Goal: Information Seeking & Learning: Learn about a topic

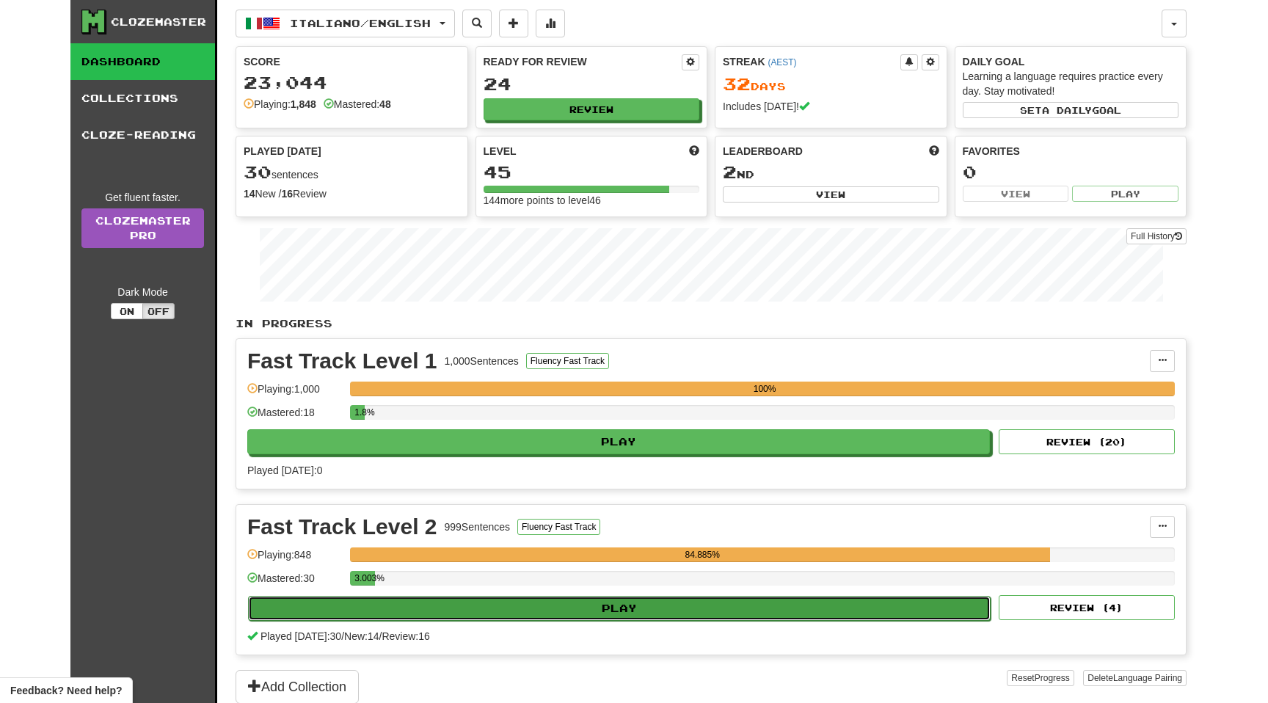
click at [604, 604] on button "Play" at bounding box center [619, 608] width 743 height 25
select select "**"
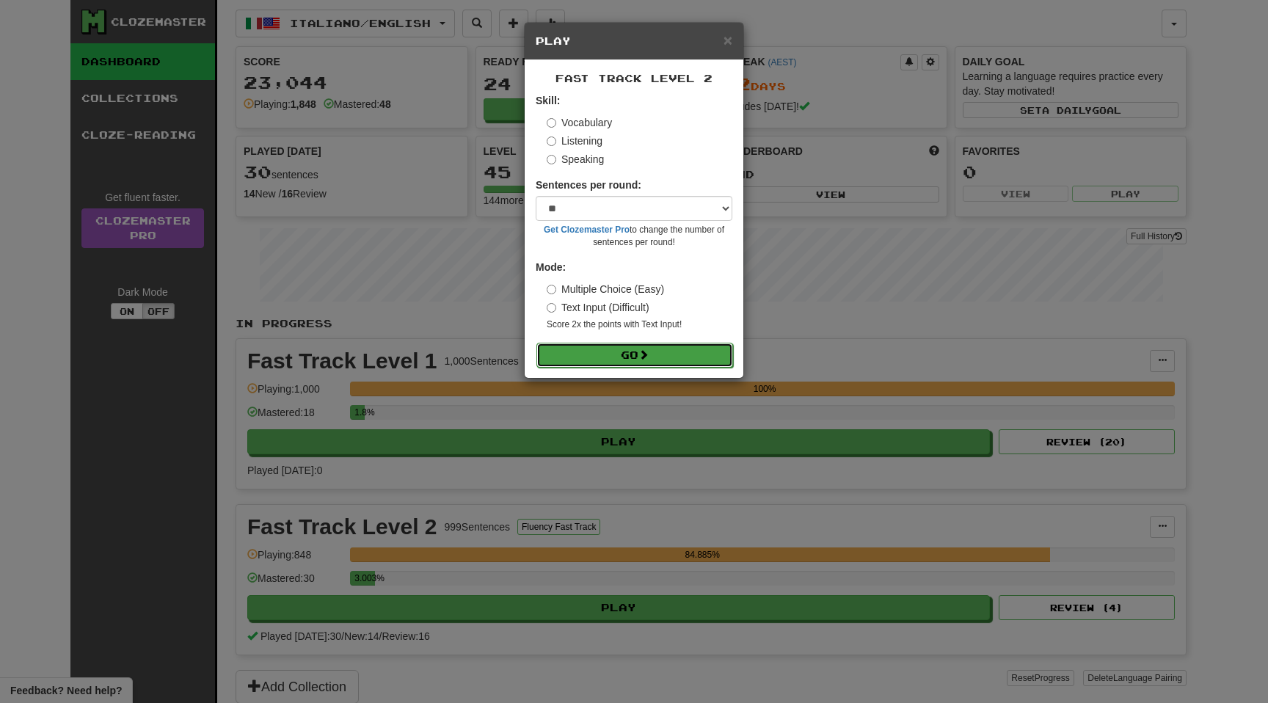
click at [634, 351] on button "Go" at bounding box center [635, 355] width 197 height 25
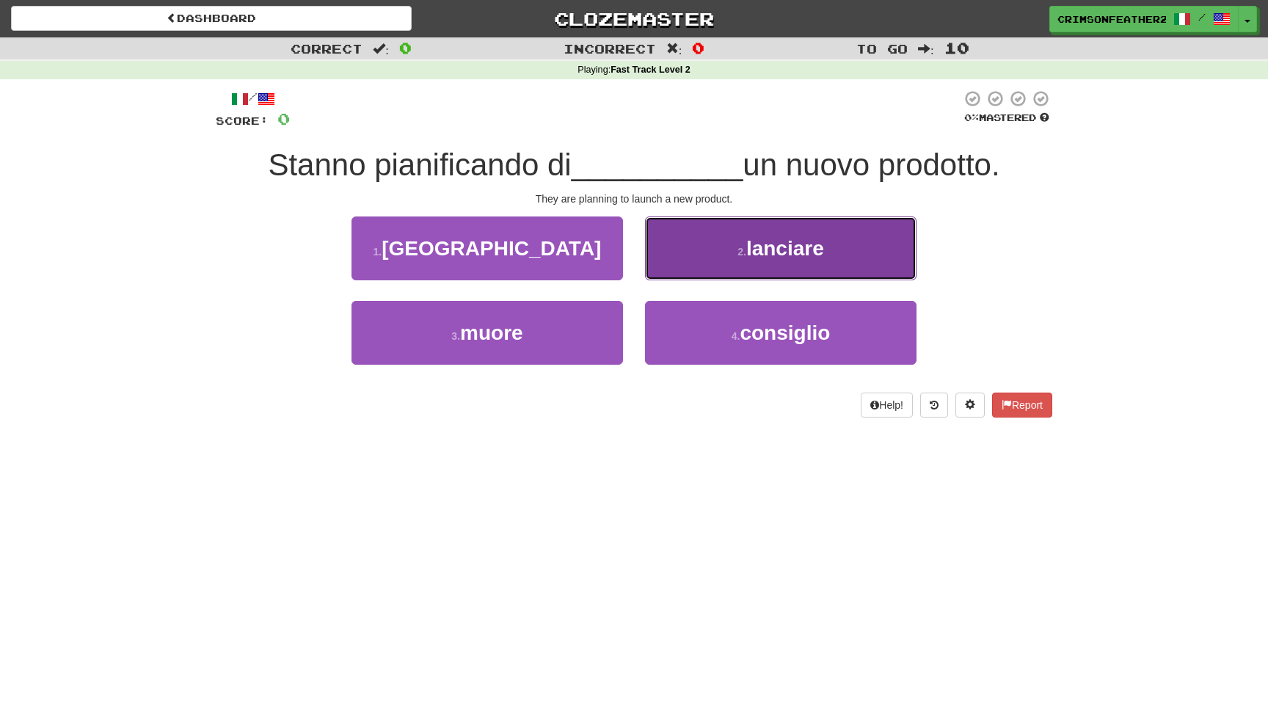
click at [697, 246] on button "2 . lanciare" at bounding box center [781, 249] width 272 height 64
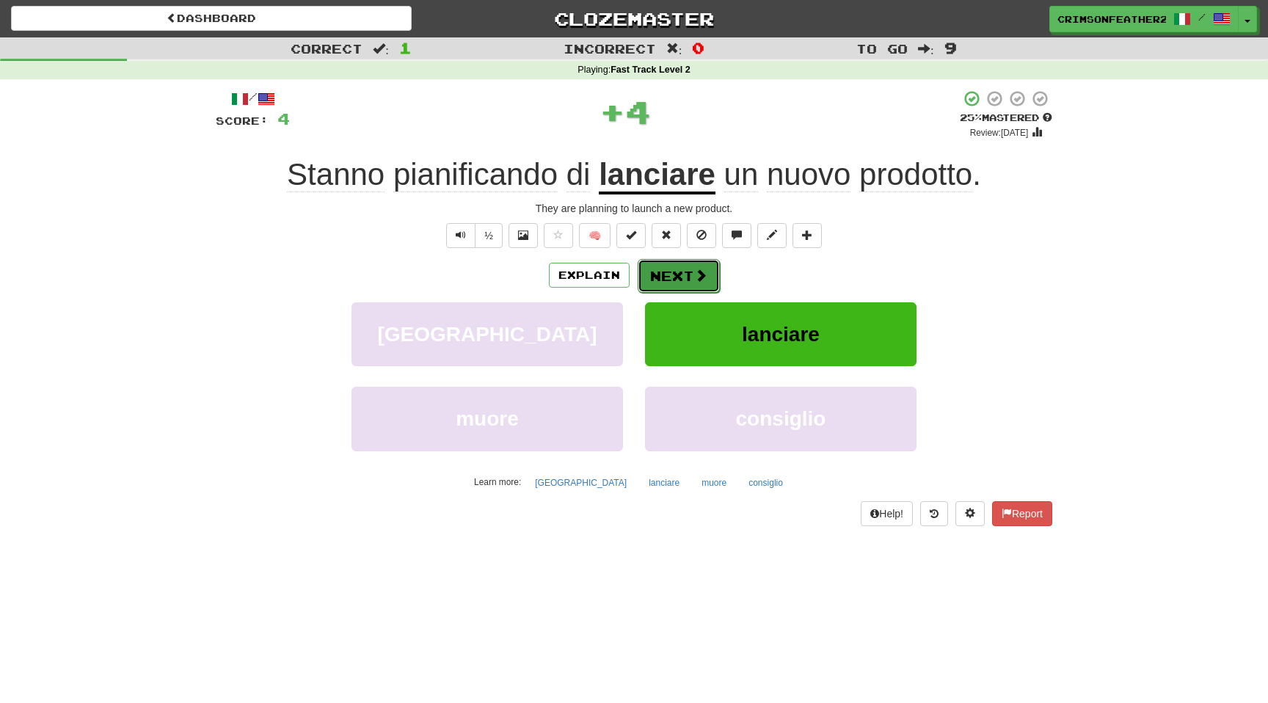
click at [663, 272] on button "Next" at bounding box center [679, 276] width 82 height 34
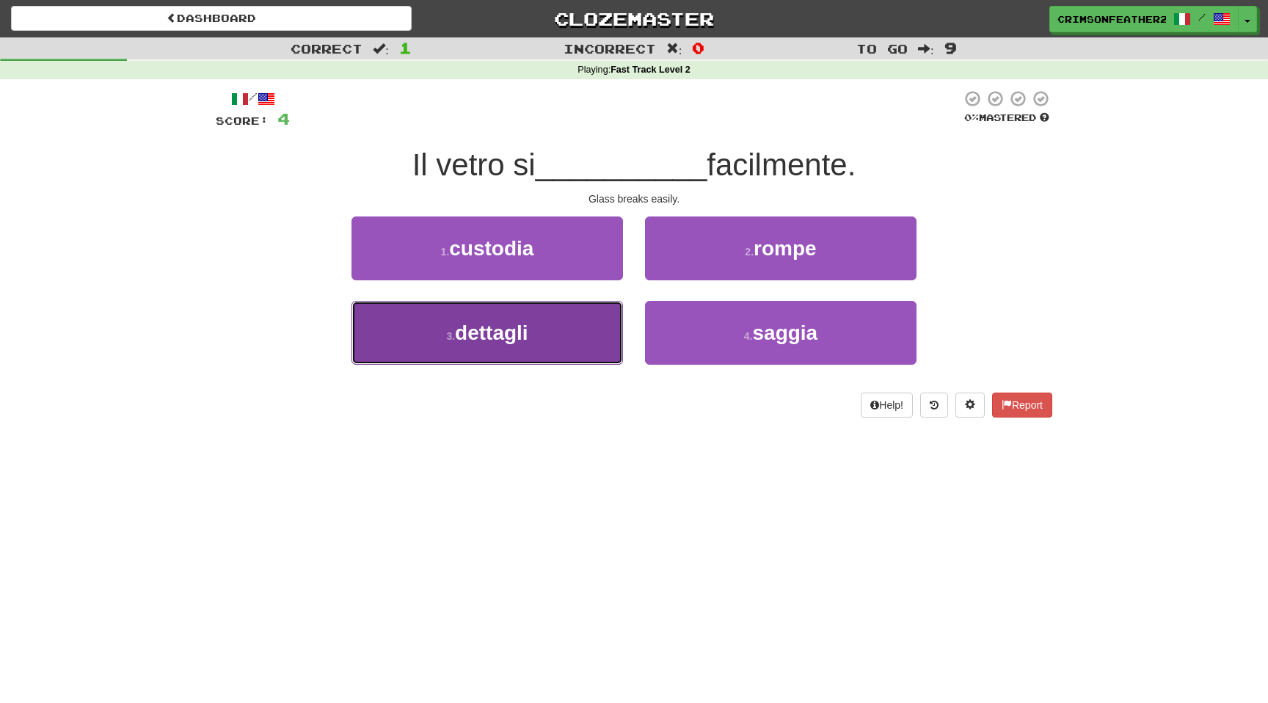
click at [577, 320] on button "3 . dettagli" at bounding box center [488, 333] width 272 height 64
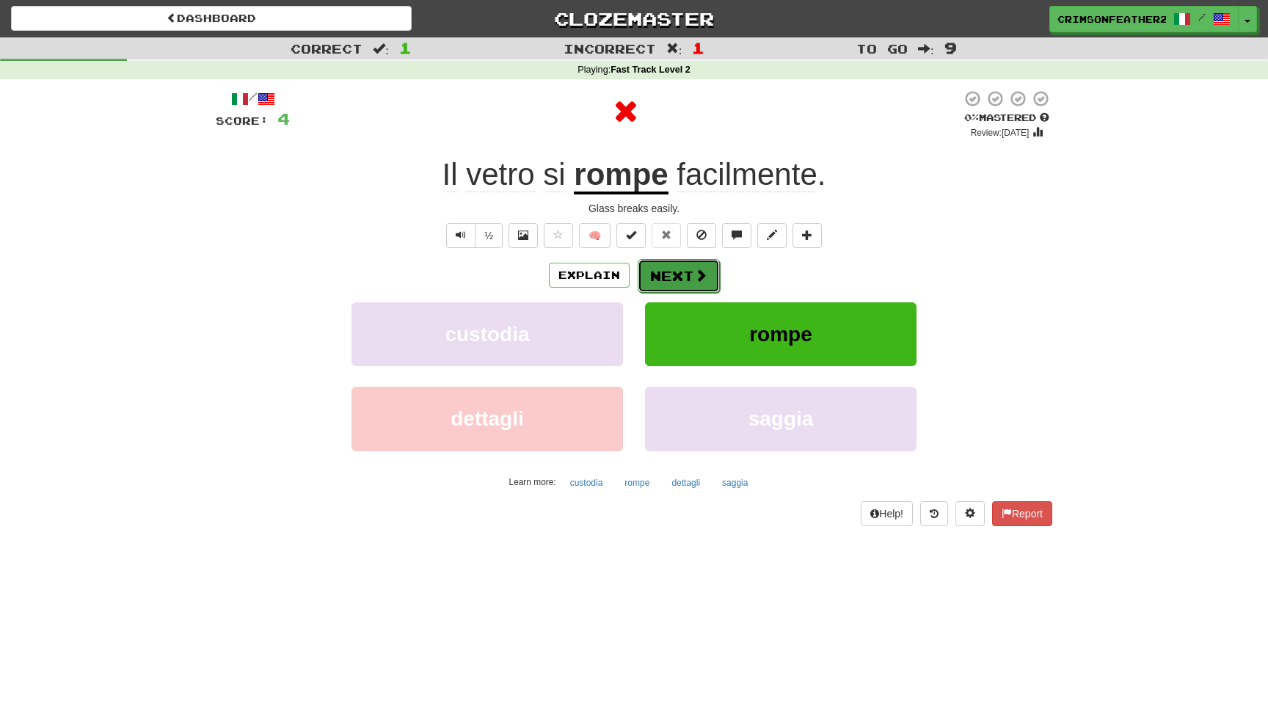
click at [667, 270] on button "Next" at bounding box center [679, 276] width 82 height 34
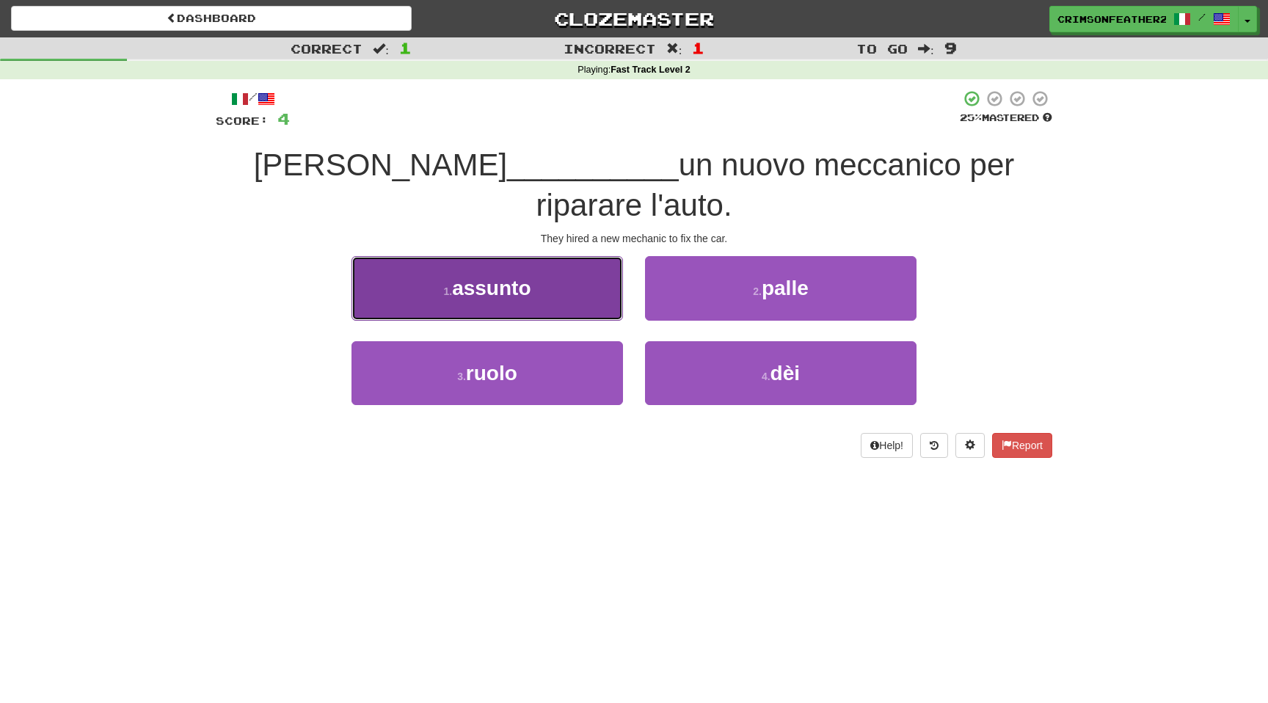
click at [608, 263] on button "1 . assunto" at bounding box center [488, 288] width 272 height 64
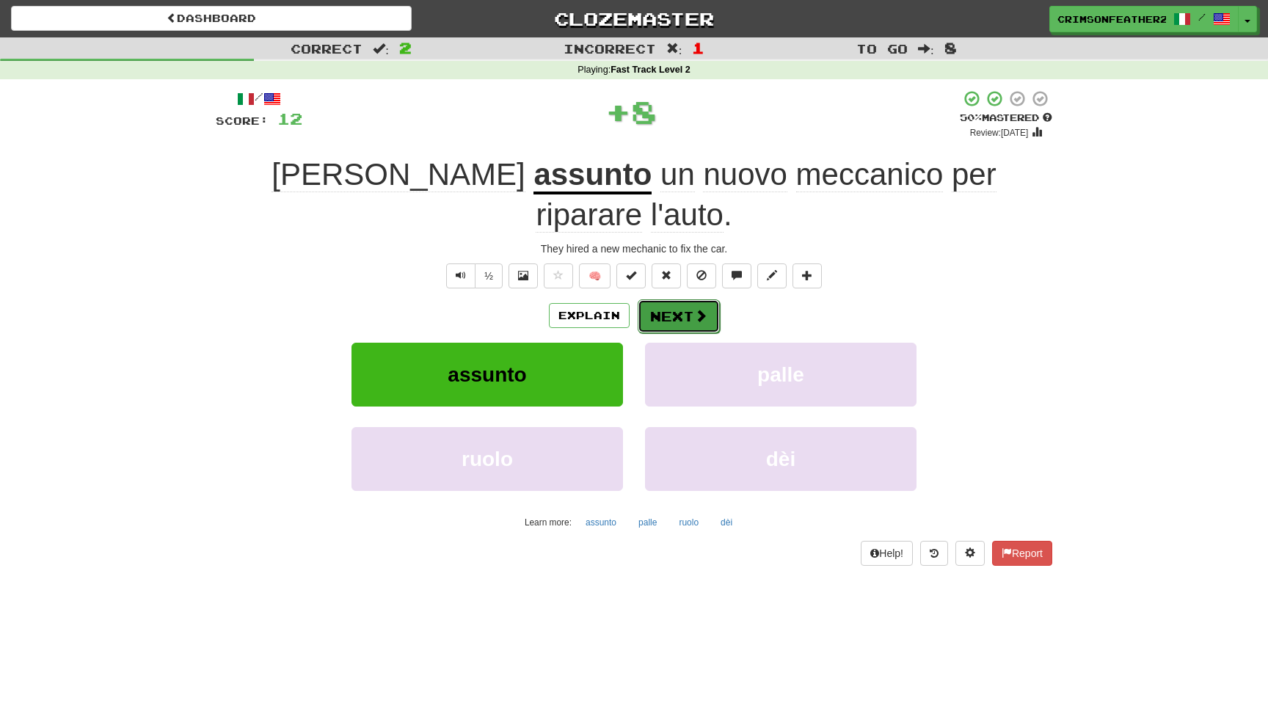
click at [669, 299] on button "Next" at bounding box center [679, 316] width 82 height 34
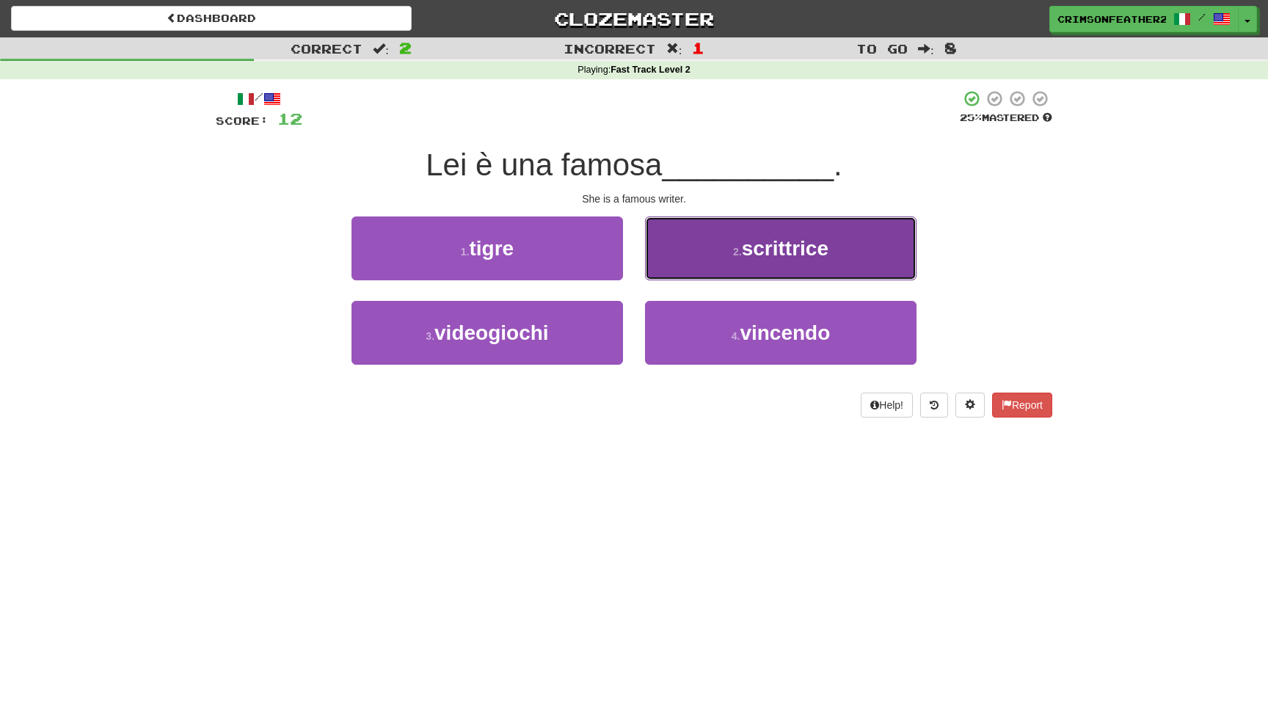
click at [664, 259] on button "2 . scrittrice" at bounding box center [781, 249] width 272 height 64
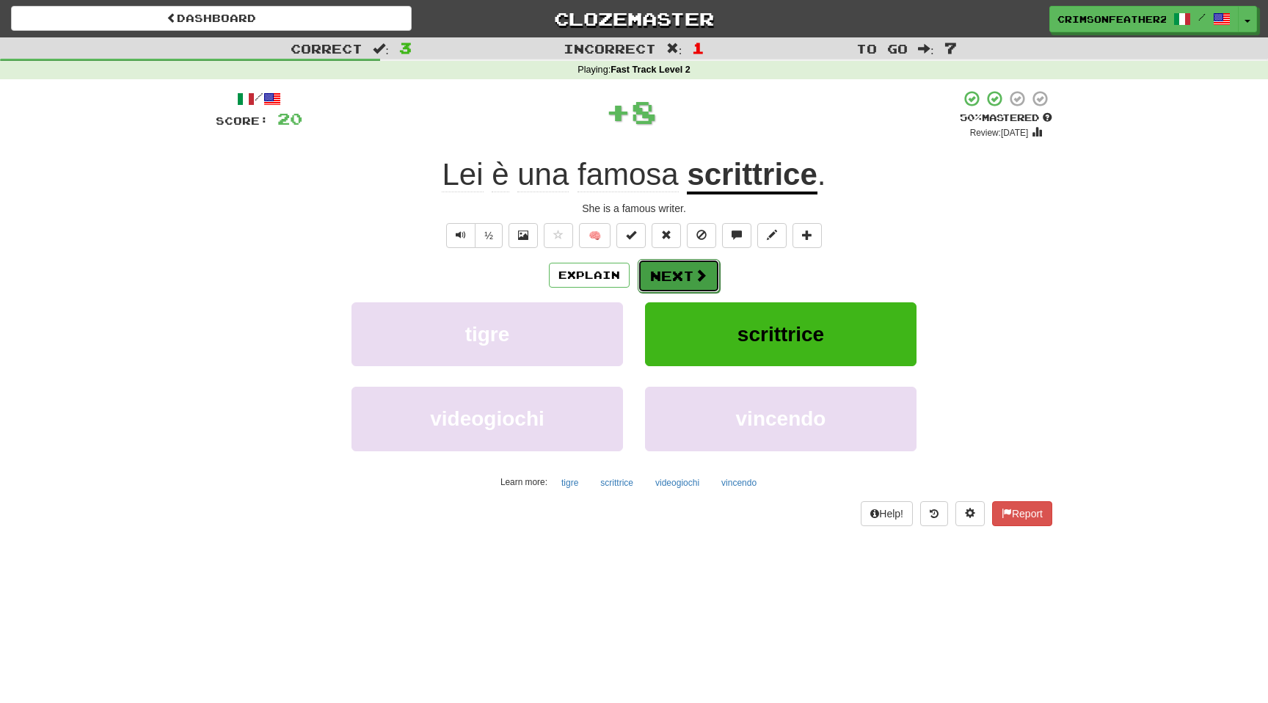
click at [654, 270] on button "Next" at bounding box center [679, 276] width 82 height 34
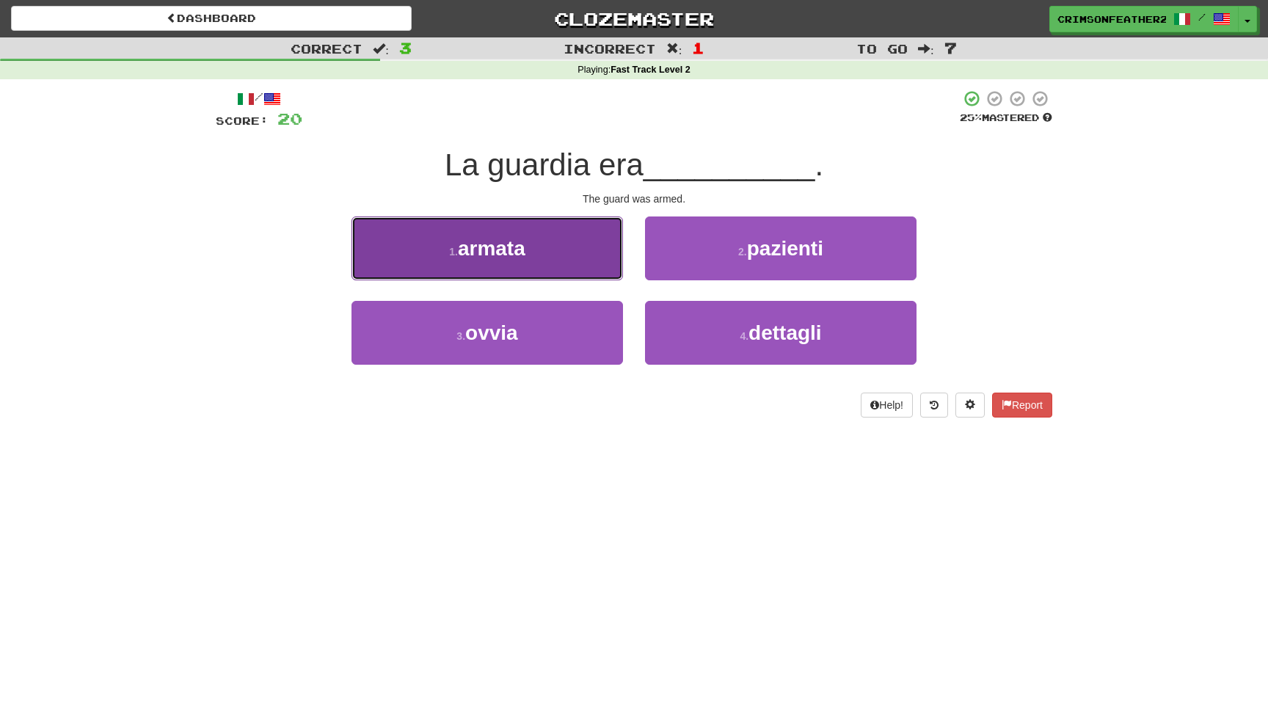
click at [592, 269] on button "1 . armata" at bounding box center [488, 249] width 272 height 64
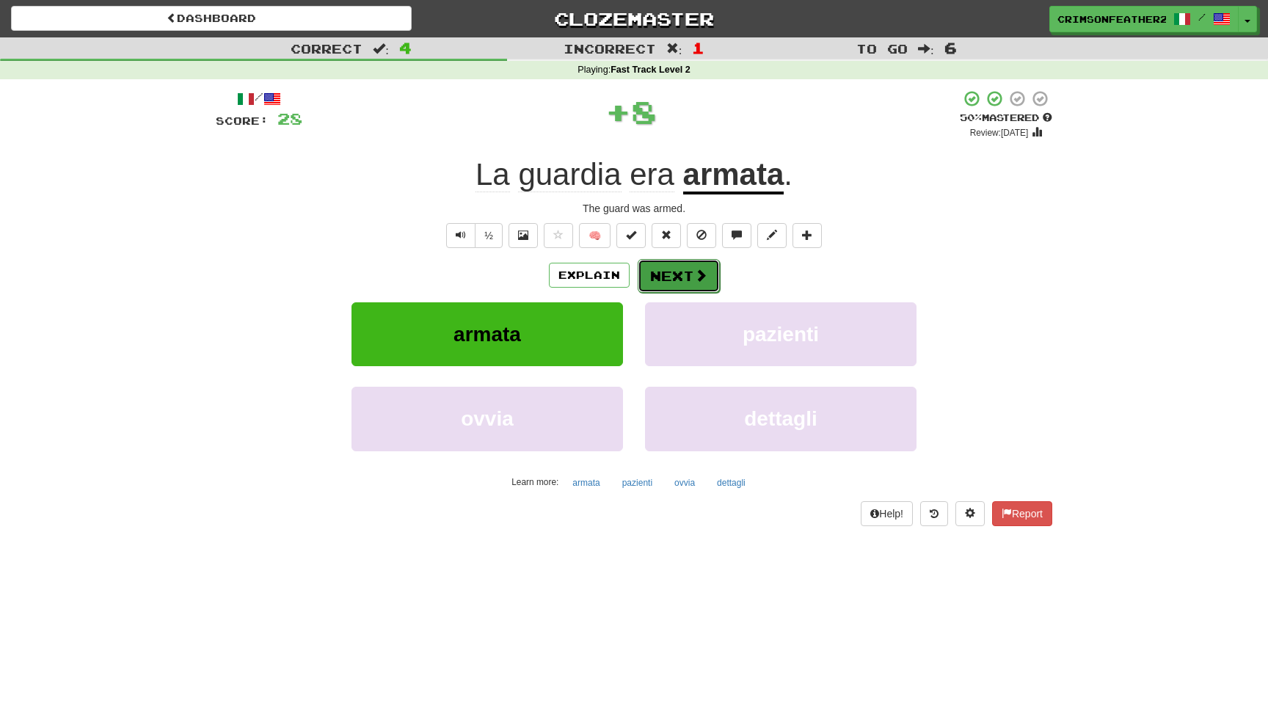
click at [655, 271] on button "Next" at bounding box center [679, 276] width 82 height 34
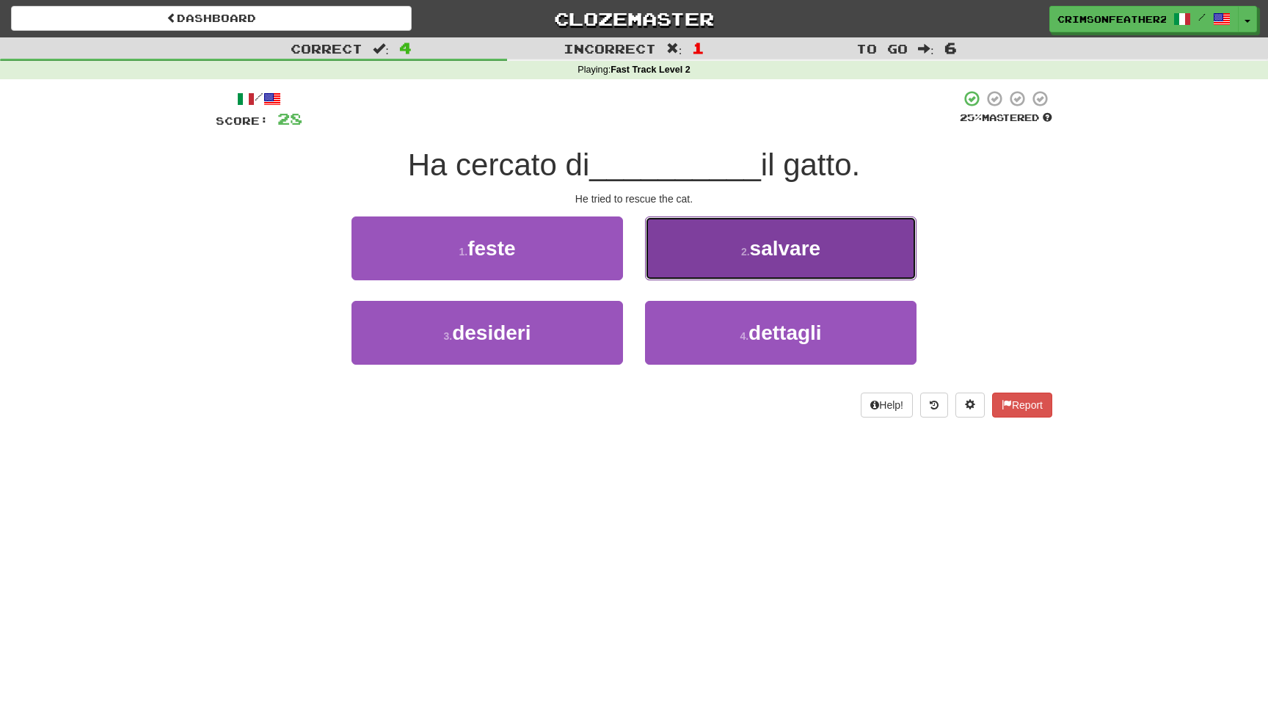
click at [704, 236] on button "2 . salvare" at bounding box center [781, 249] width 272 height 64
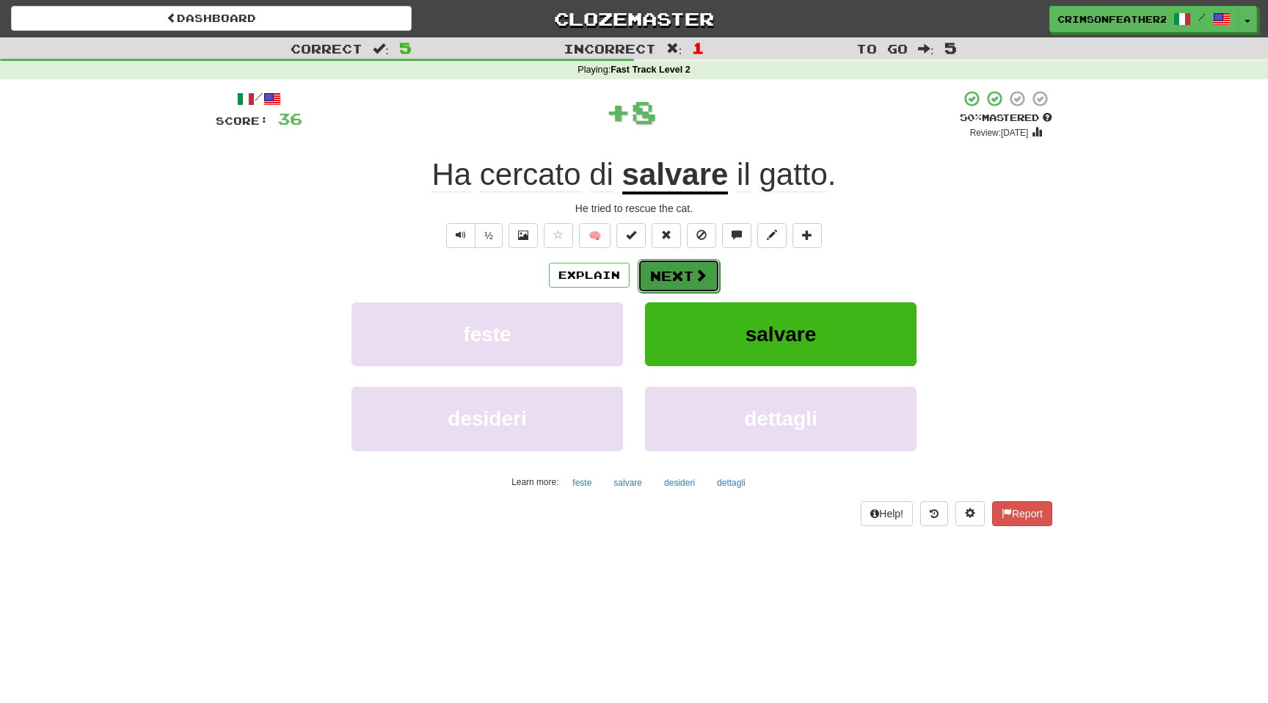
click at [672, 269] on button "Next" at bounding box center [679, 276] width 82 height 34
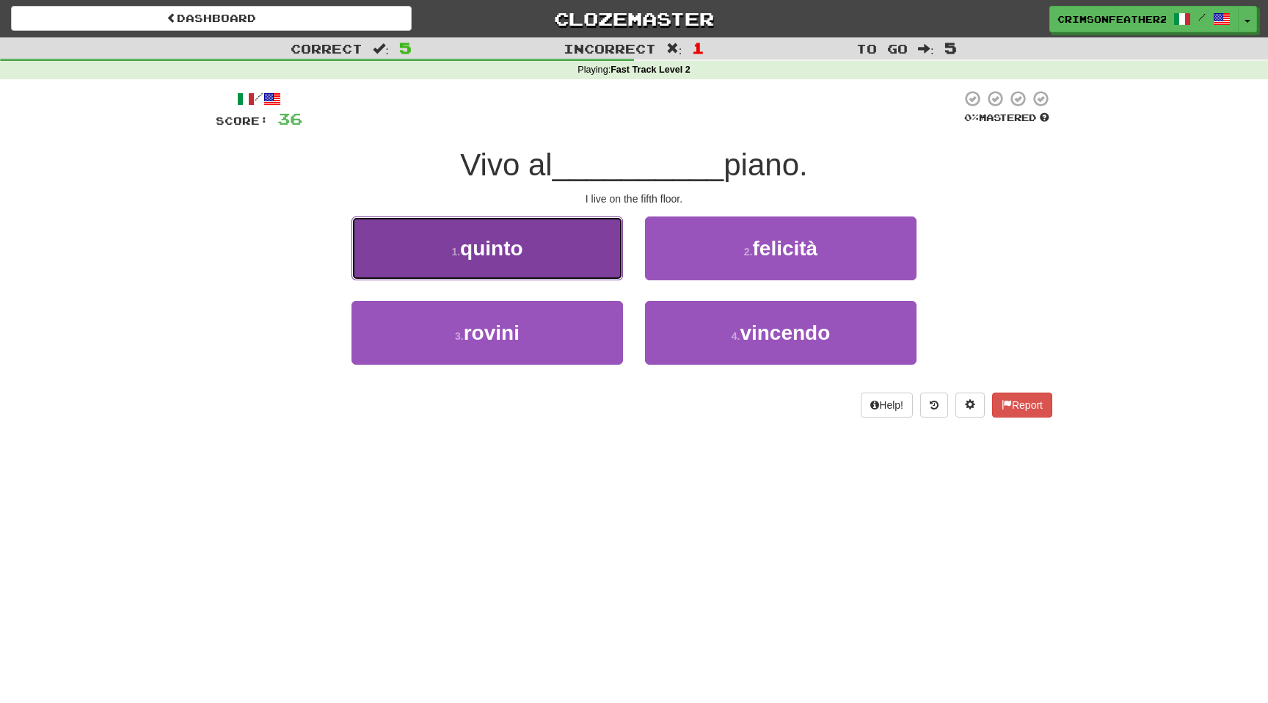
click at [579, 262] on button "1 . quinto" at bounding box center [488, 249] width 272 height 64
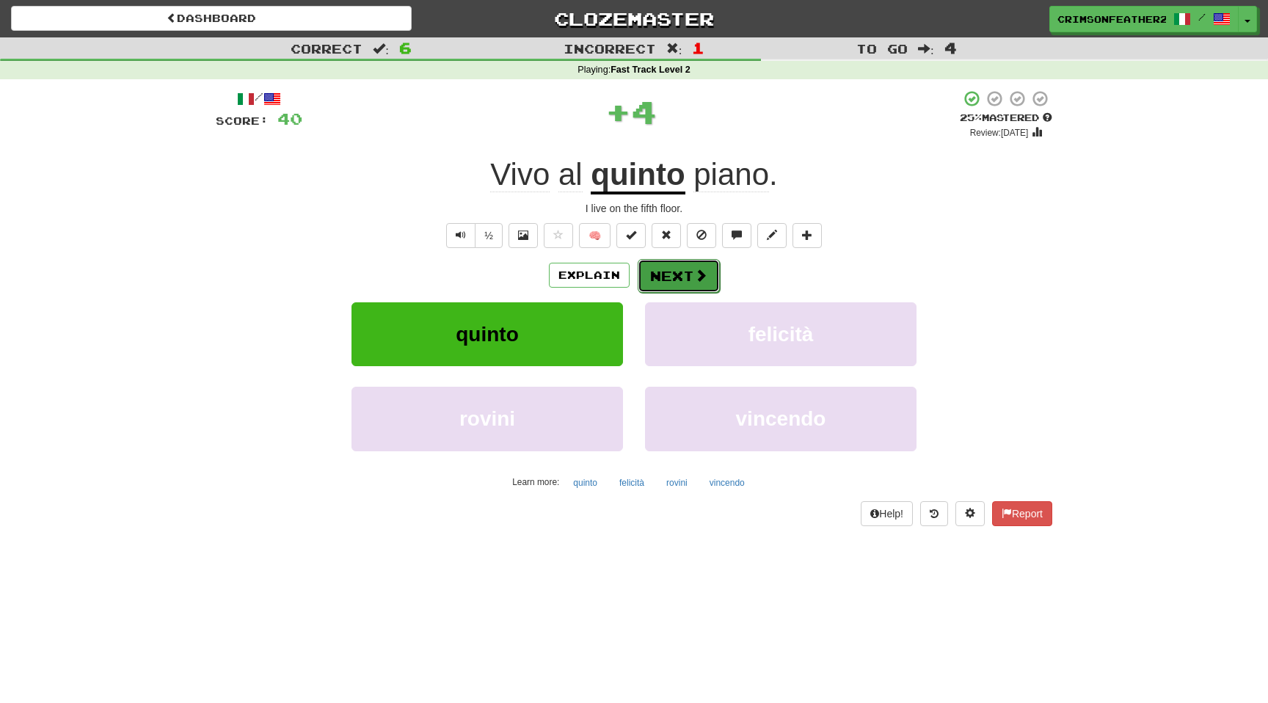
click at [662, 269] on button "Next" at bounding box center [679, 276] width 82 height 34
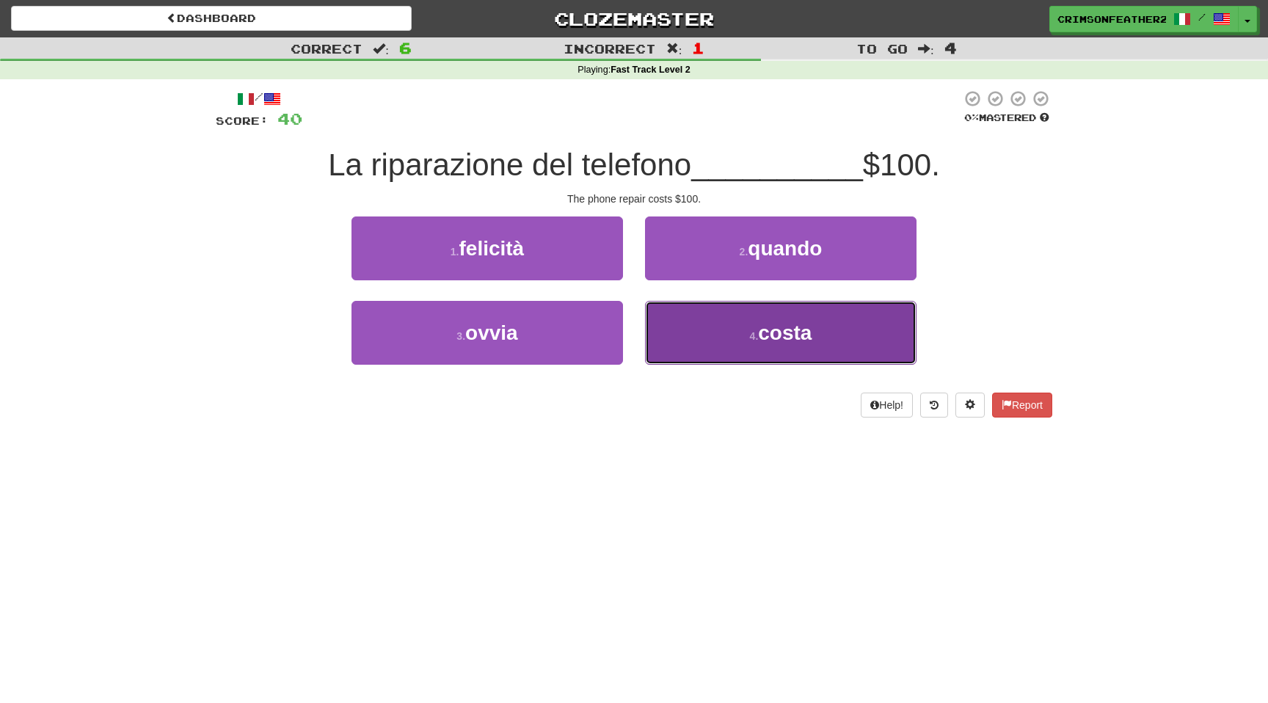
click at [729, 338] on button "4 . costa" at bounding box center [781, 333] width 272 height 64
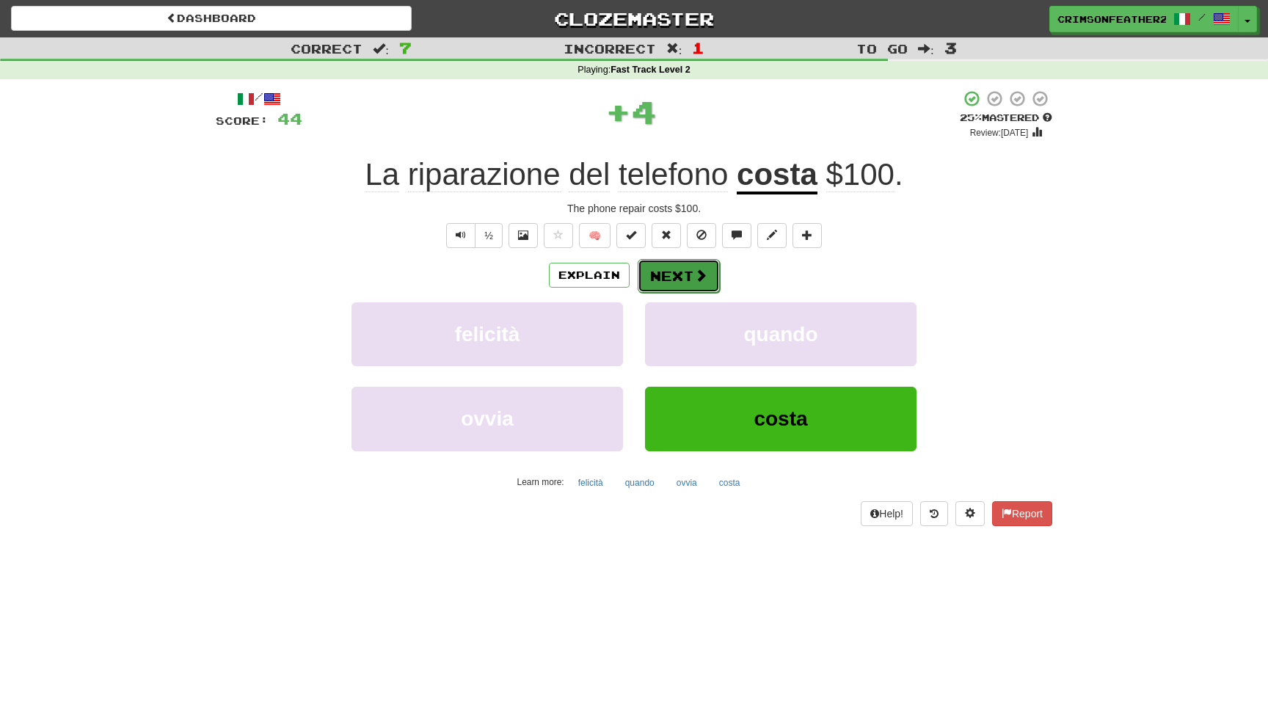
click at [683, 280] on button "Next" at bounding box center [679, 276] width 82 height 34
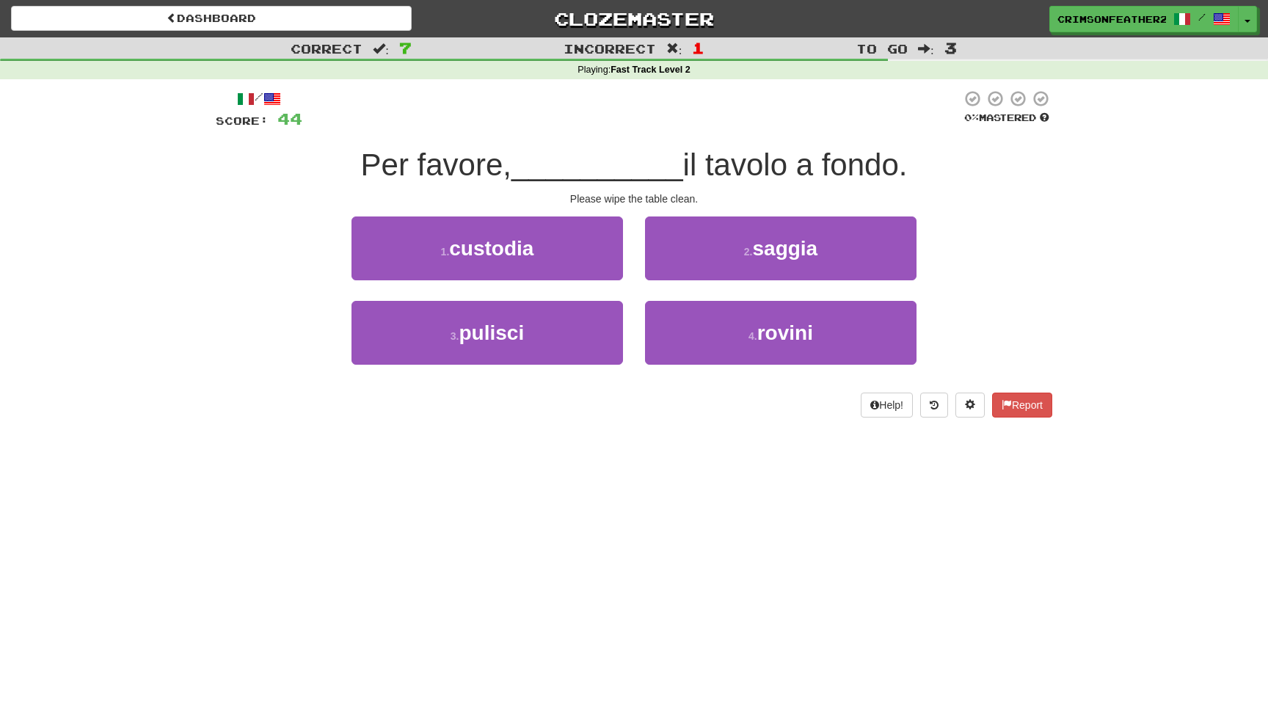
click at [639, 277] on div "2 . saggia" at bounding box center [781, 259] width 294 height 84
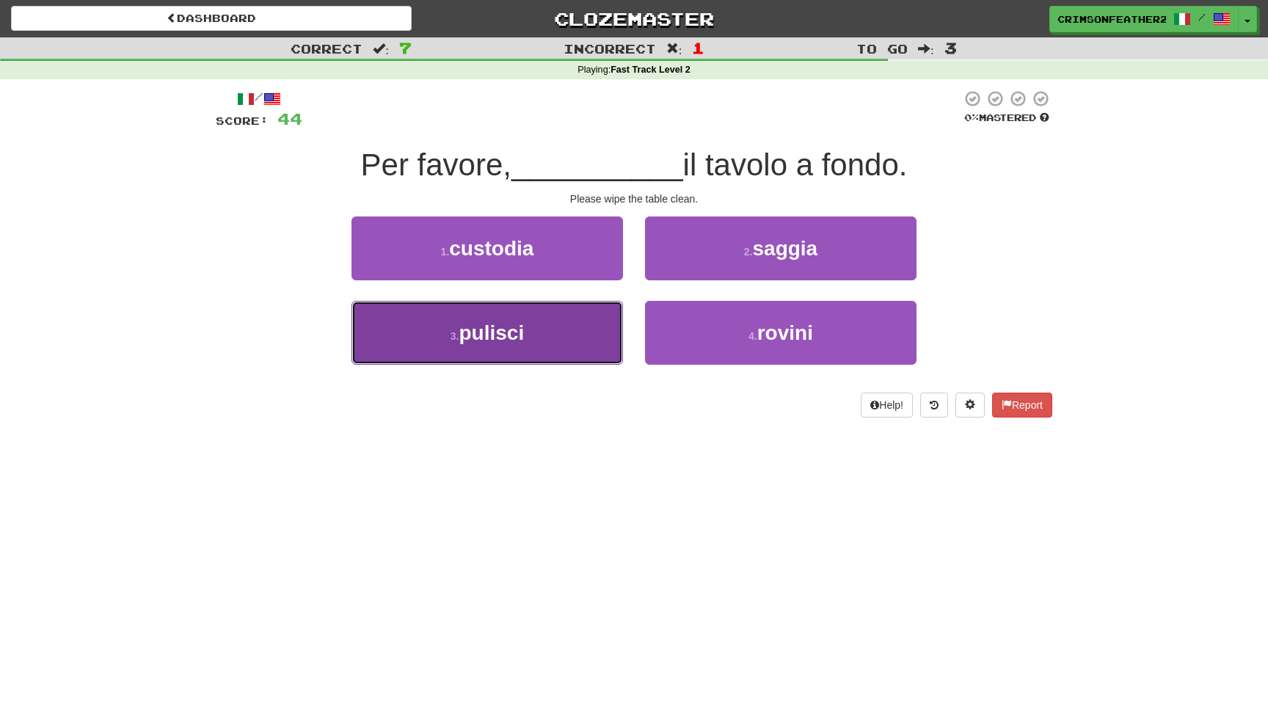
click at [567, 346] on button "3 . pulisci" at bounding box center [488, 333] width 272 height 64
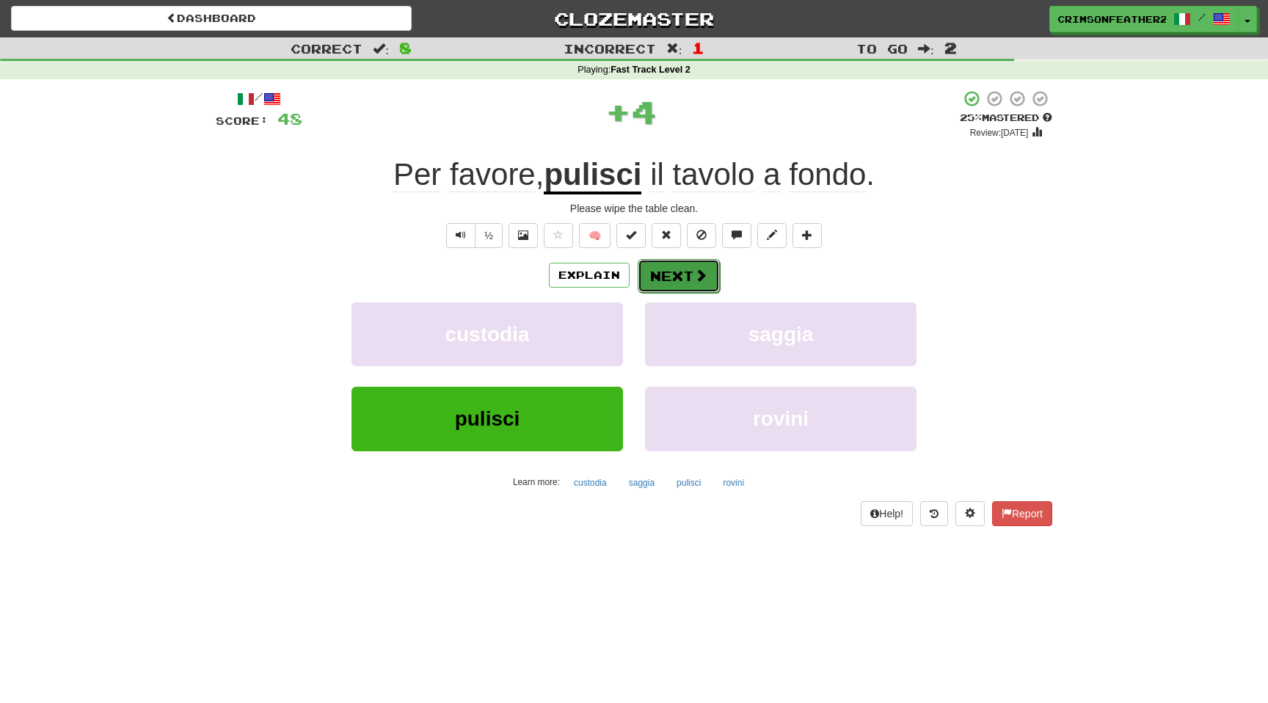
click at [647, 285] on button "Next" at bounding box center [679, 276] width 82 height 34
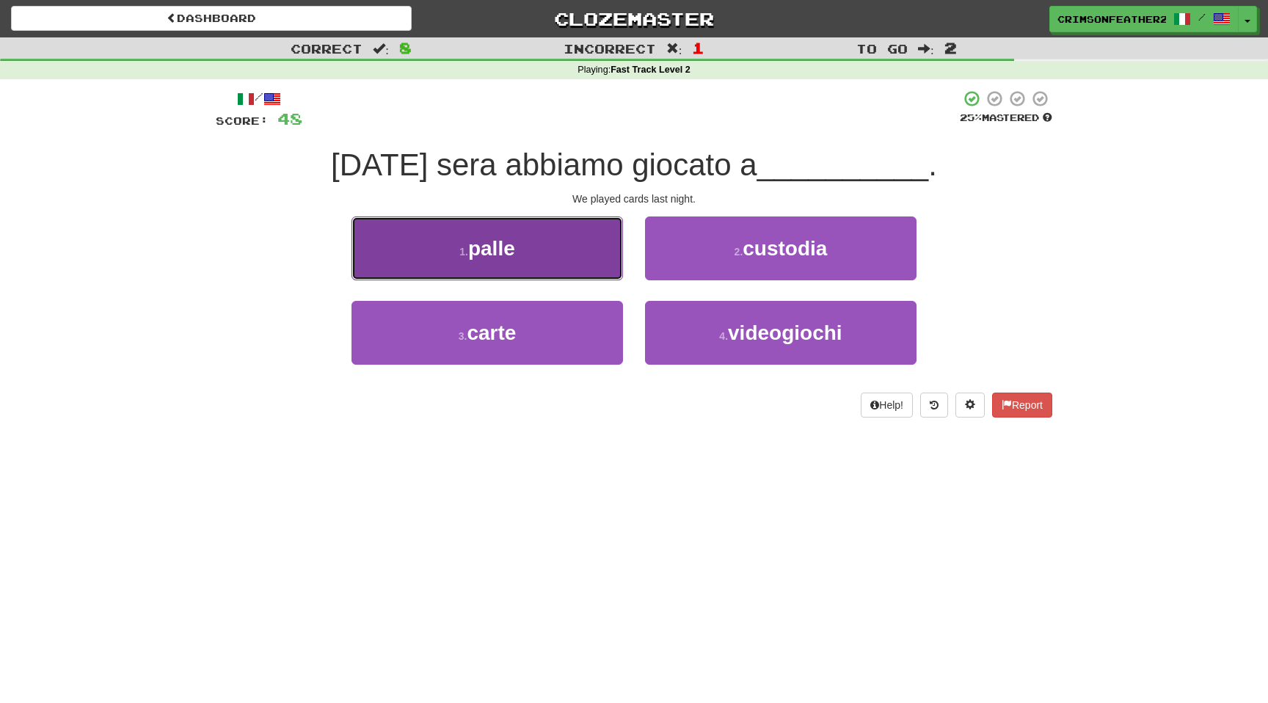
click at [590, 260] on button "1 . palle" at bounding box center [488, 249] width 272 height 64
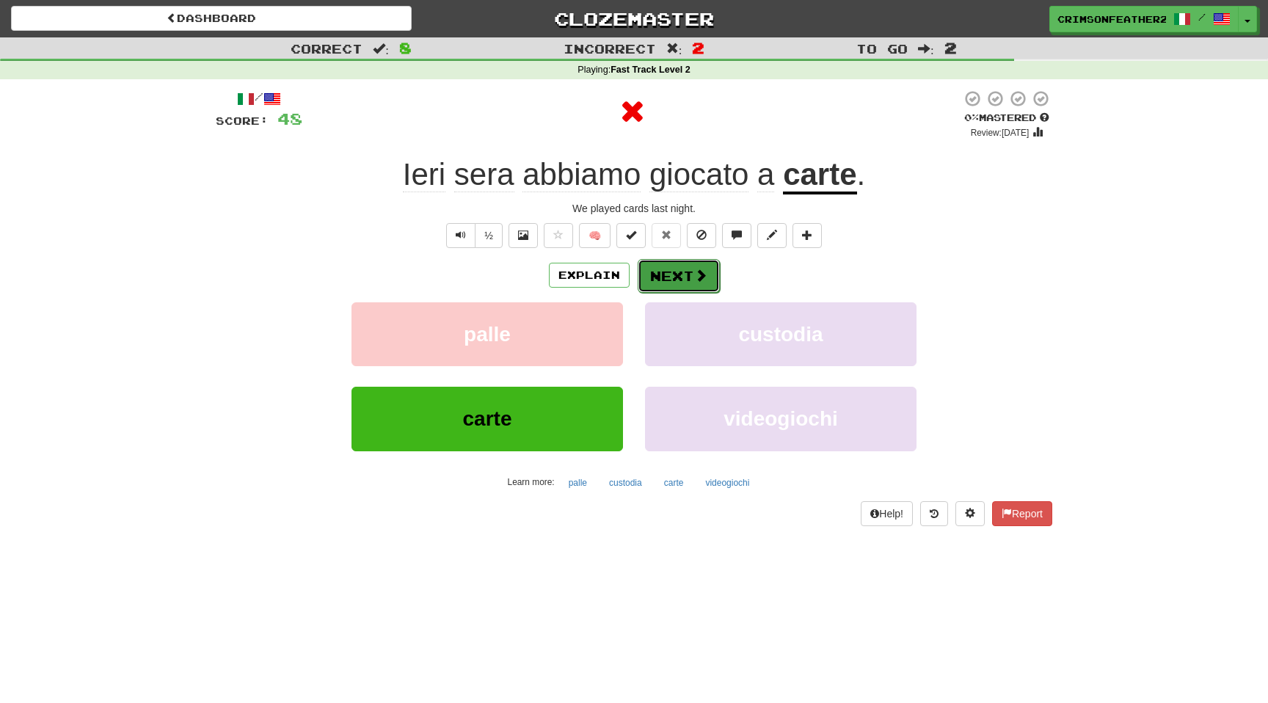
click at [687, 277] on button "Next" at bounding box center [679, 276] width 82 height 34
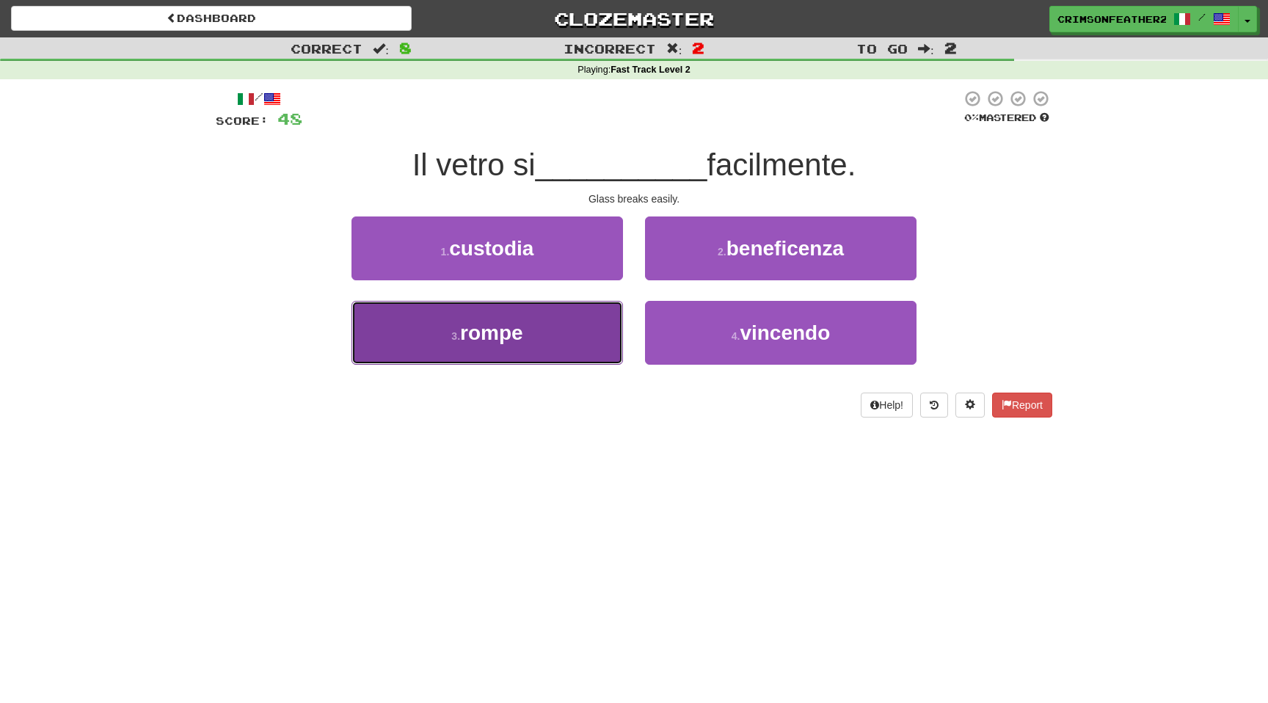
click at [542, 342] on button "3 . rompe" at bounding box center [488, 333] width 272 height 64
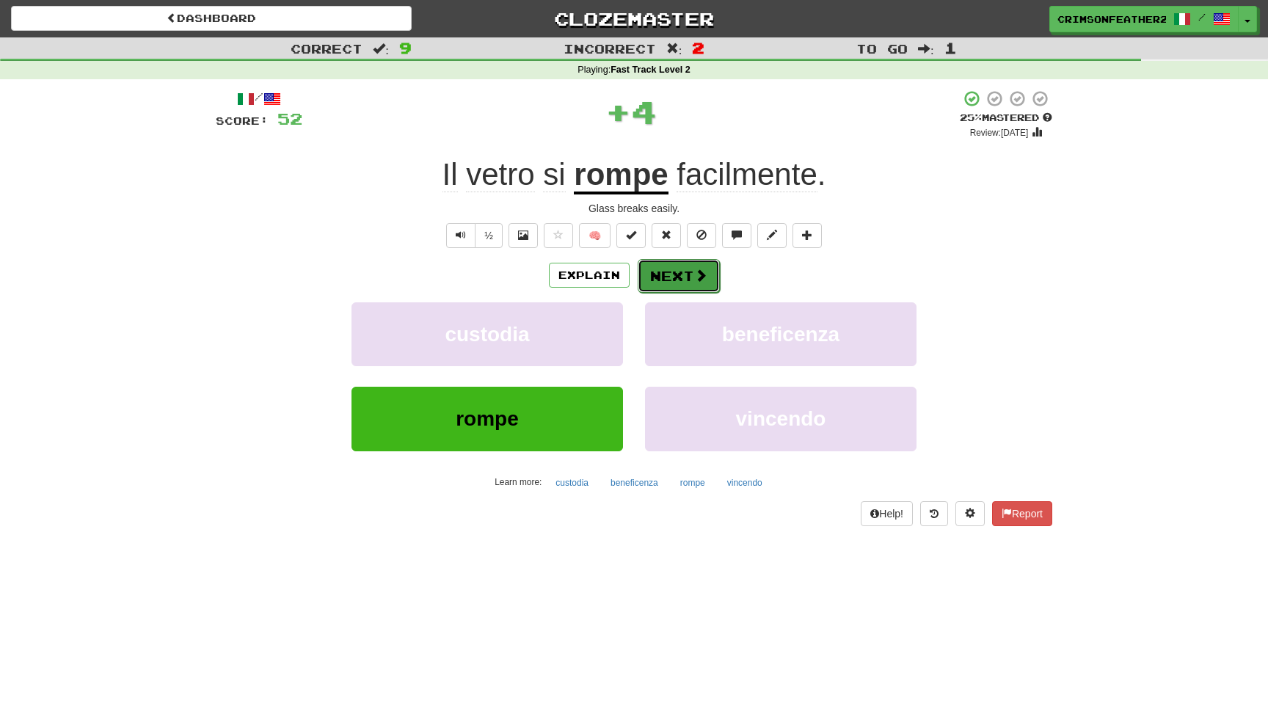
click at [660, 283] on button "Next" at bounding box center [679, 276] width 82 height 34
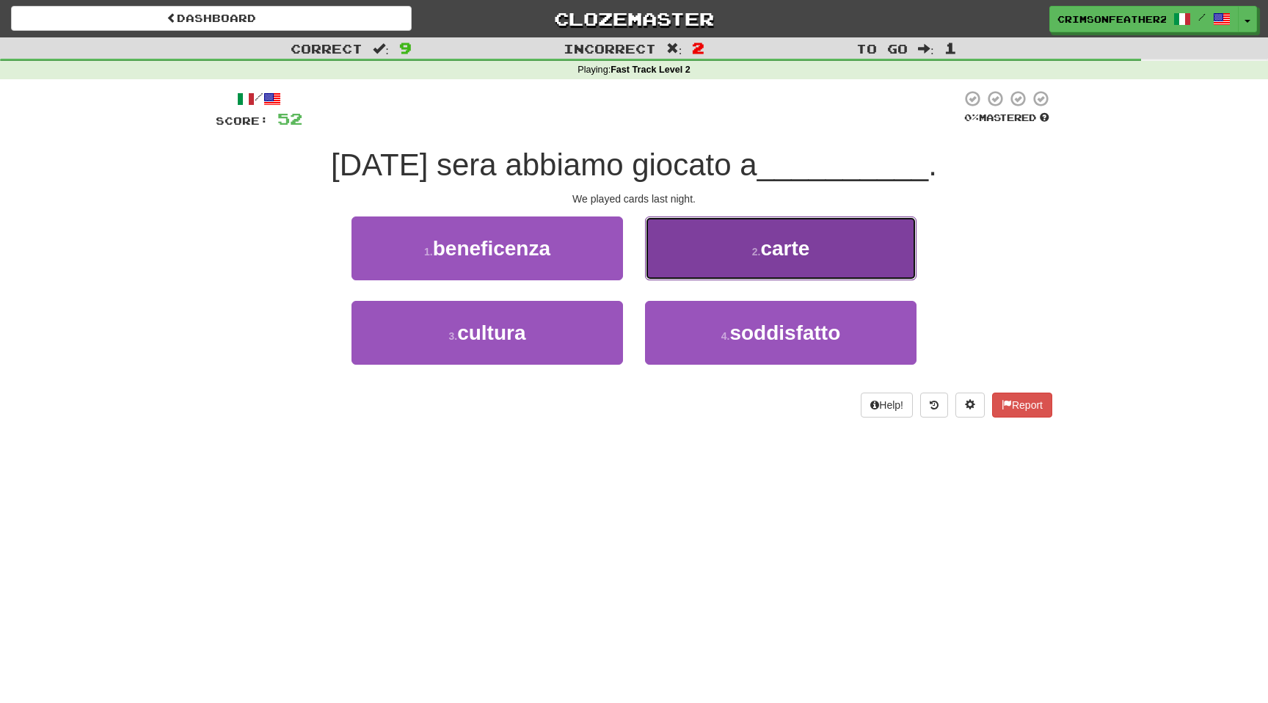
click at [732, 251] on button "2 . carte" at bounding box center [781, 249] width 272 height 64
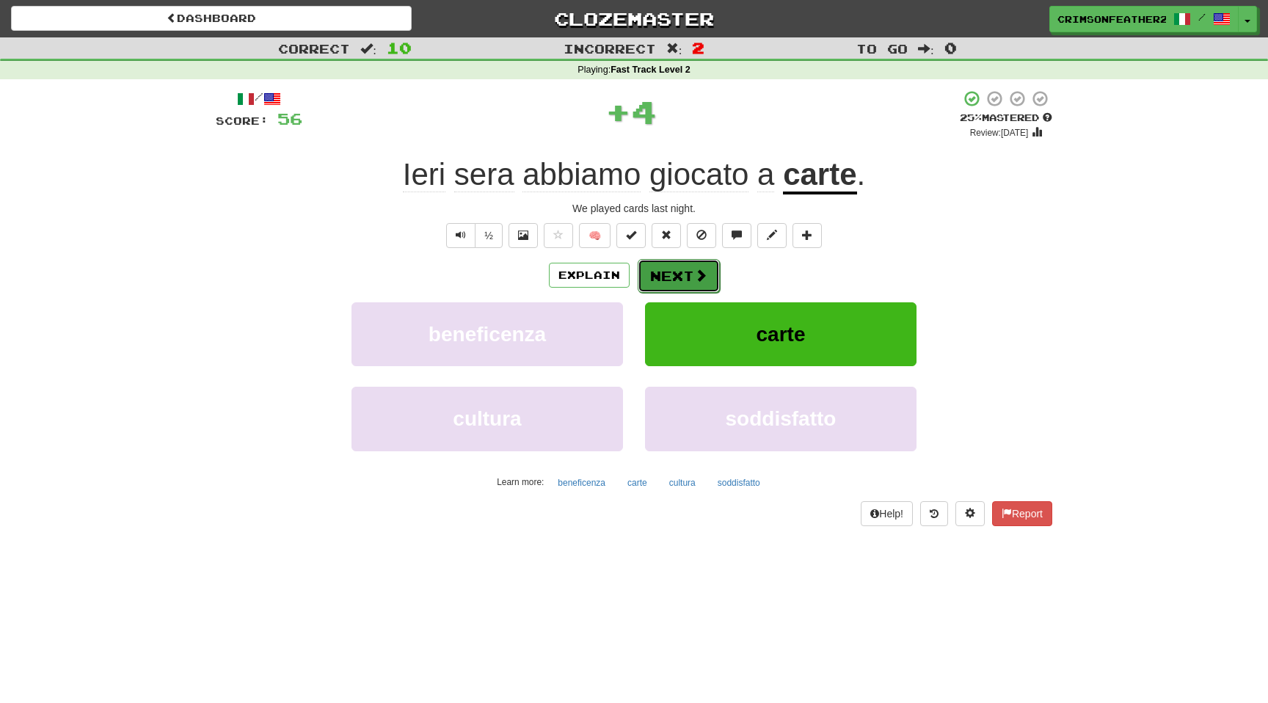
click at [682, 273] on button "Next" at bounding box center [679, 276] width 82 height 34
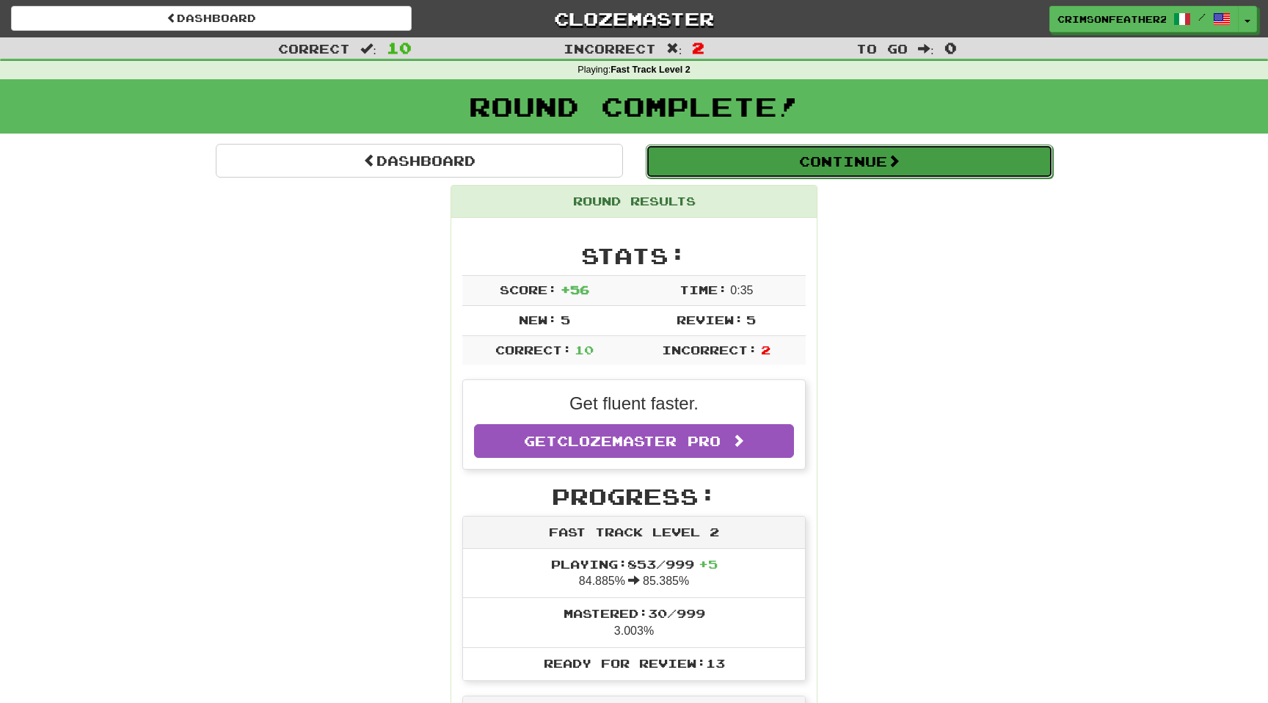
click at [734, 176] on button "Continue" at bounding box center [849, 162] width 407 height 34
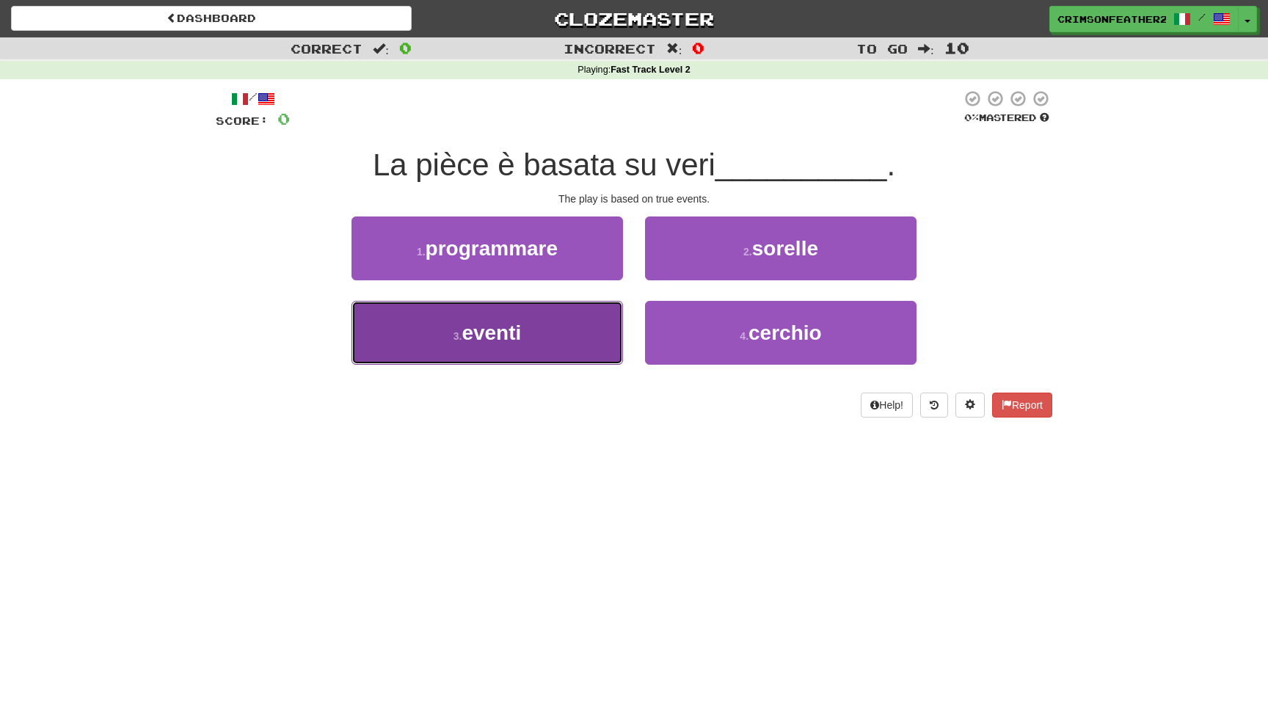
click at [572, 313] on button "3 . eventi" at bounding box center [488, 333] width 272 height 64
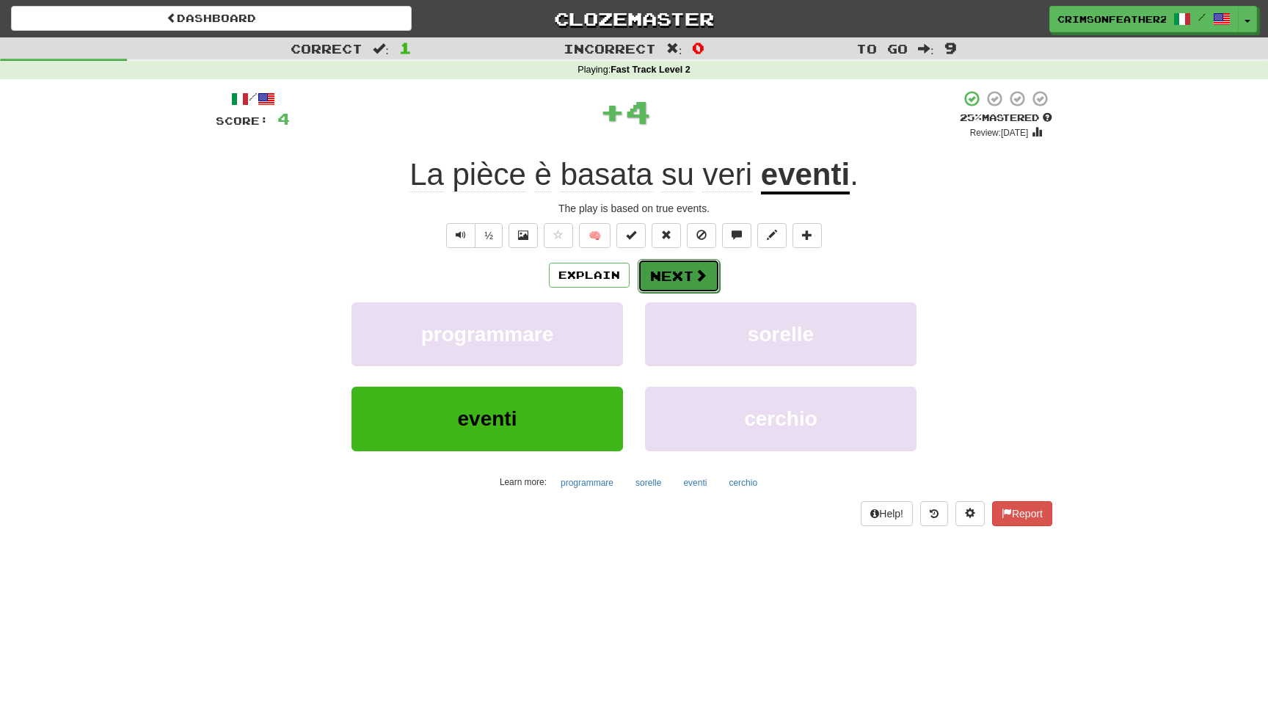
click at [671, 270] on button "Next" at bounding box center [679, 276] width 82 height 34
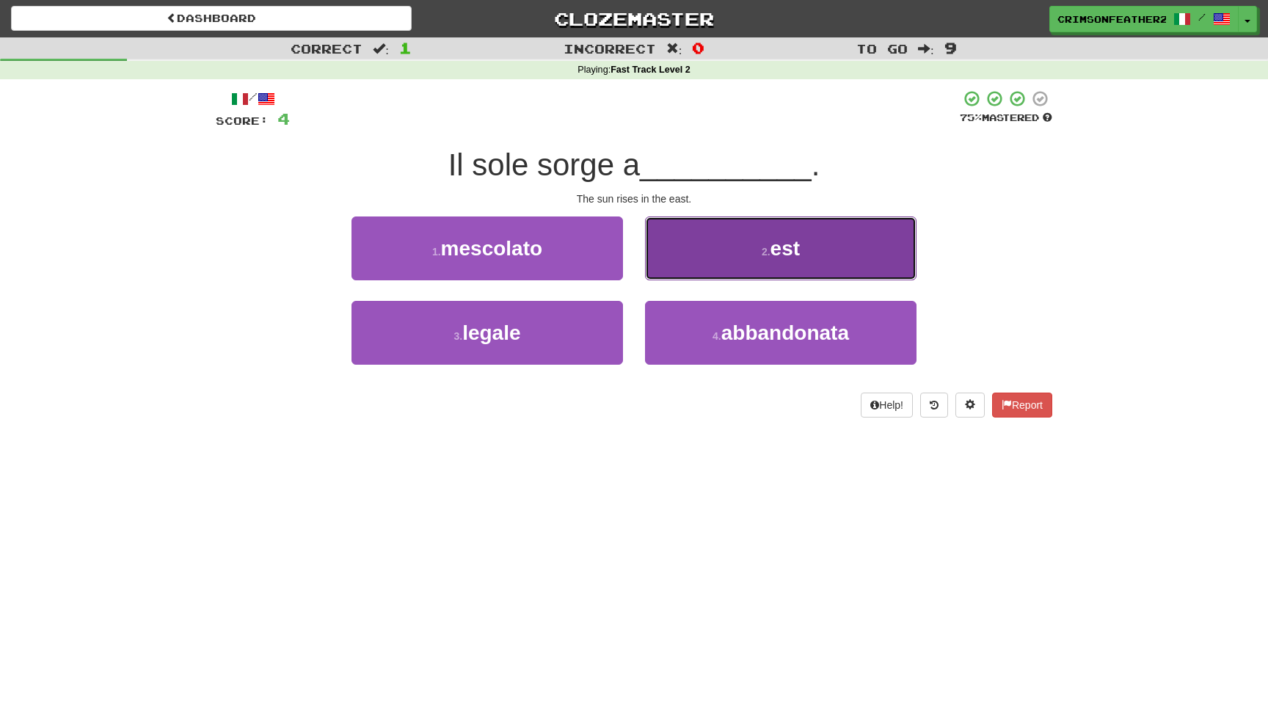
click at [701, 272] on button "2 . est" at bounding box center [781, 249] width 272 height 64
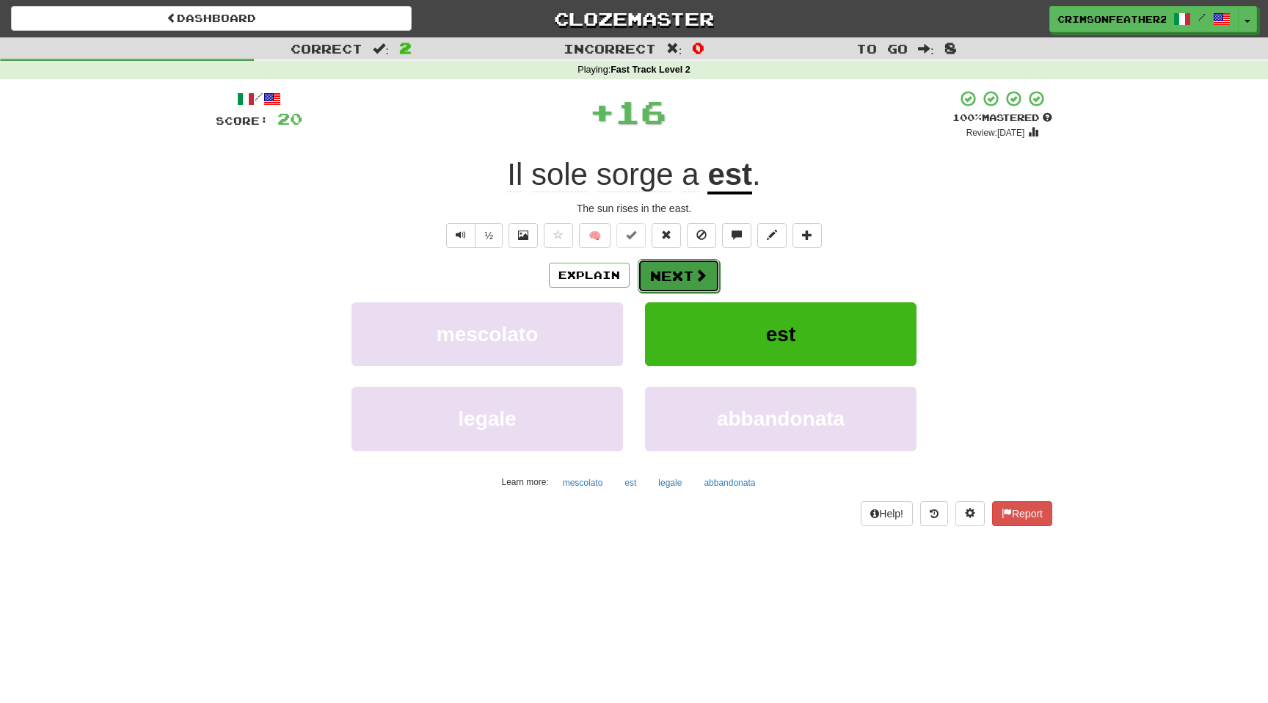
click at [694, 275] on span at bounding box center [700, 275] width 13 height 13
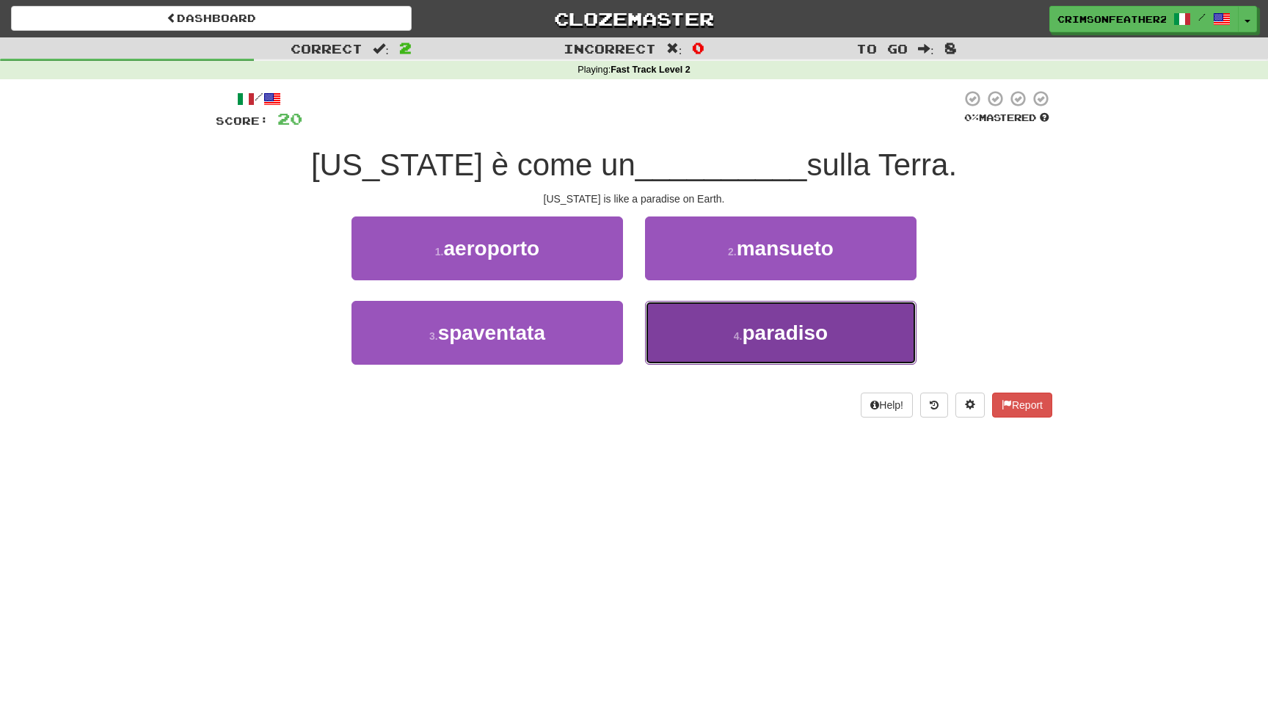
click at [683, 329] on button "4 . paradiso" at bounding box center [781, 333] width 272 height 64
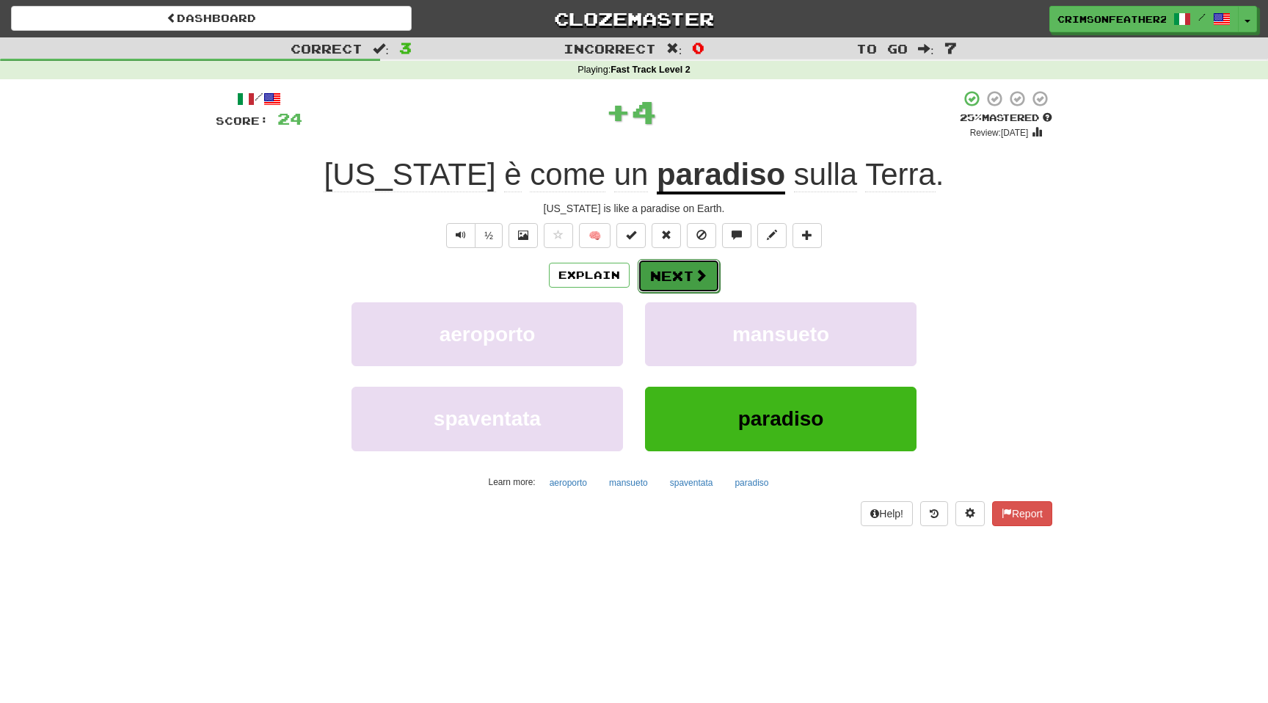
click at [669, 278] on button "Next" at bounding box center [679, 276] width 82 height 34
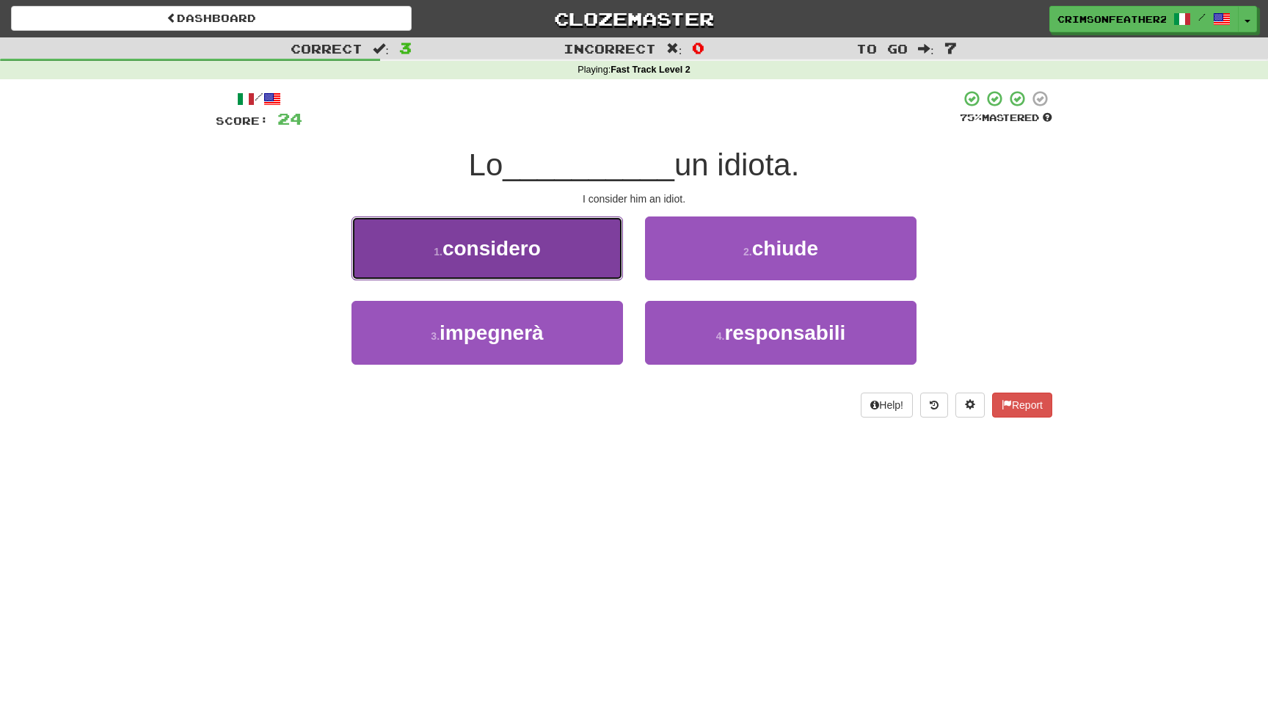
click at [588, 266] on button "1 . considero" at bounding box center [488, 249] width 272 height 64
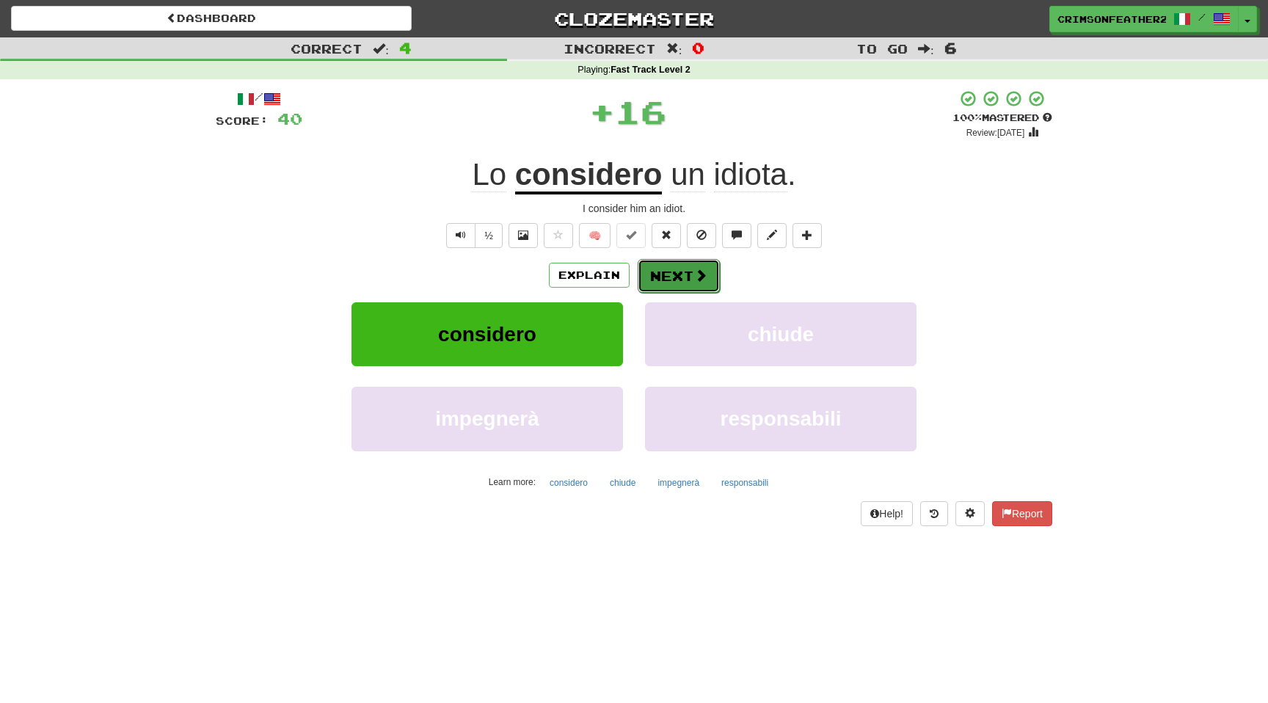
click at [649, 266] on button "Next" at bounding box center [679, 276] width 82 height 34
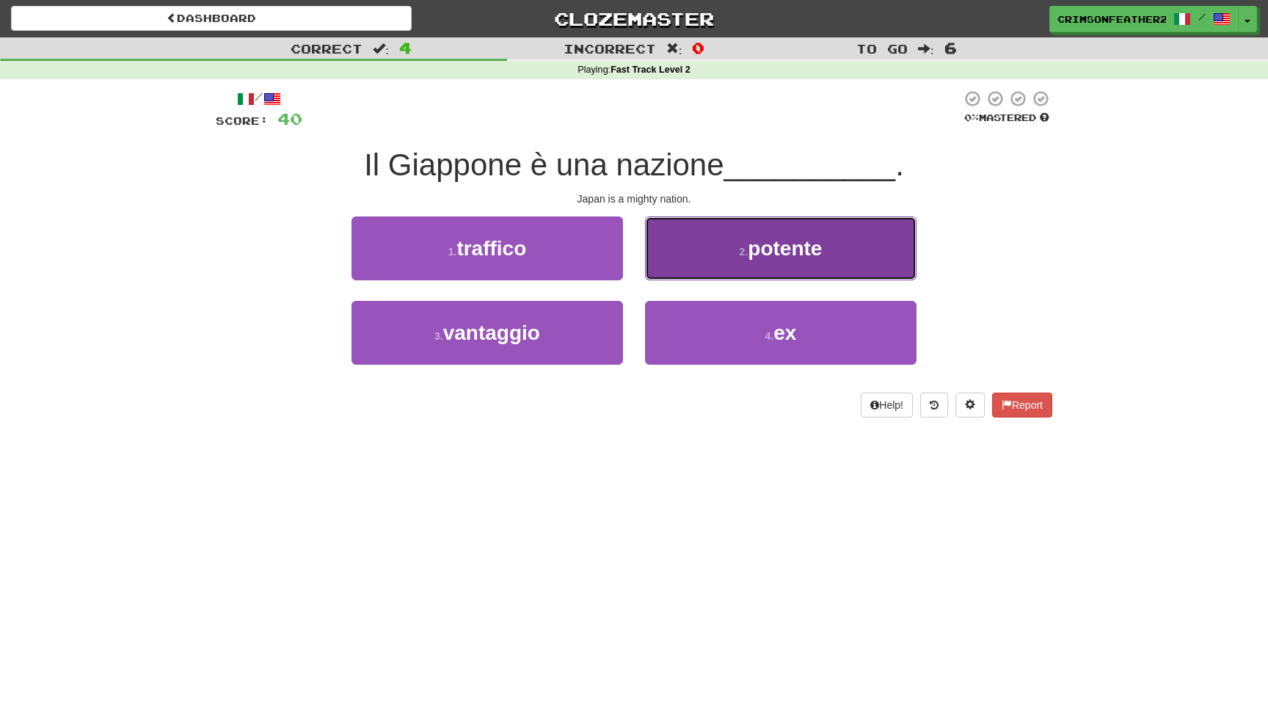
click at [721, 269] on button "2 . potente" at bounding box center [781, 249] width 272 height 64
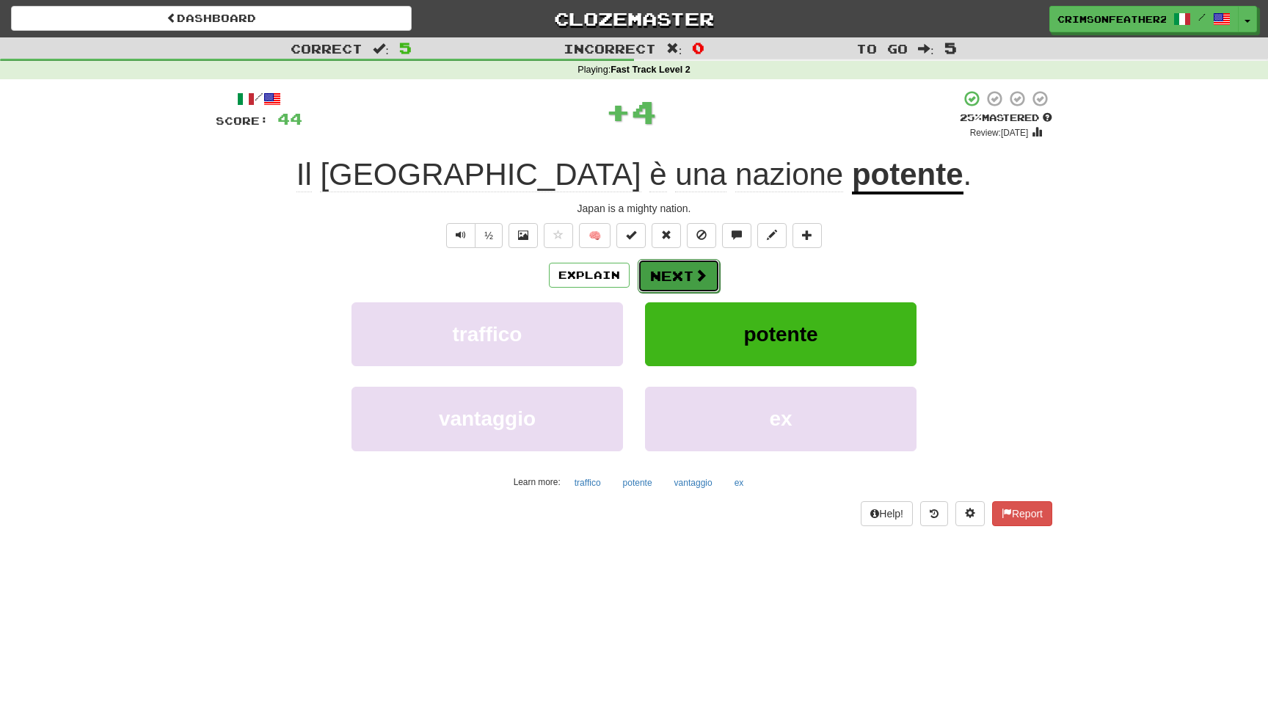
click at [699, 269] on span at bounding box center [700, 275] width 13 height 13
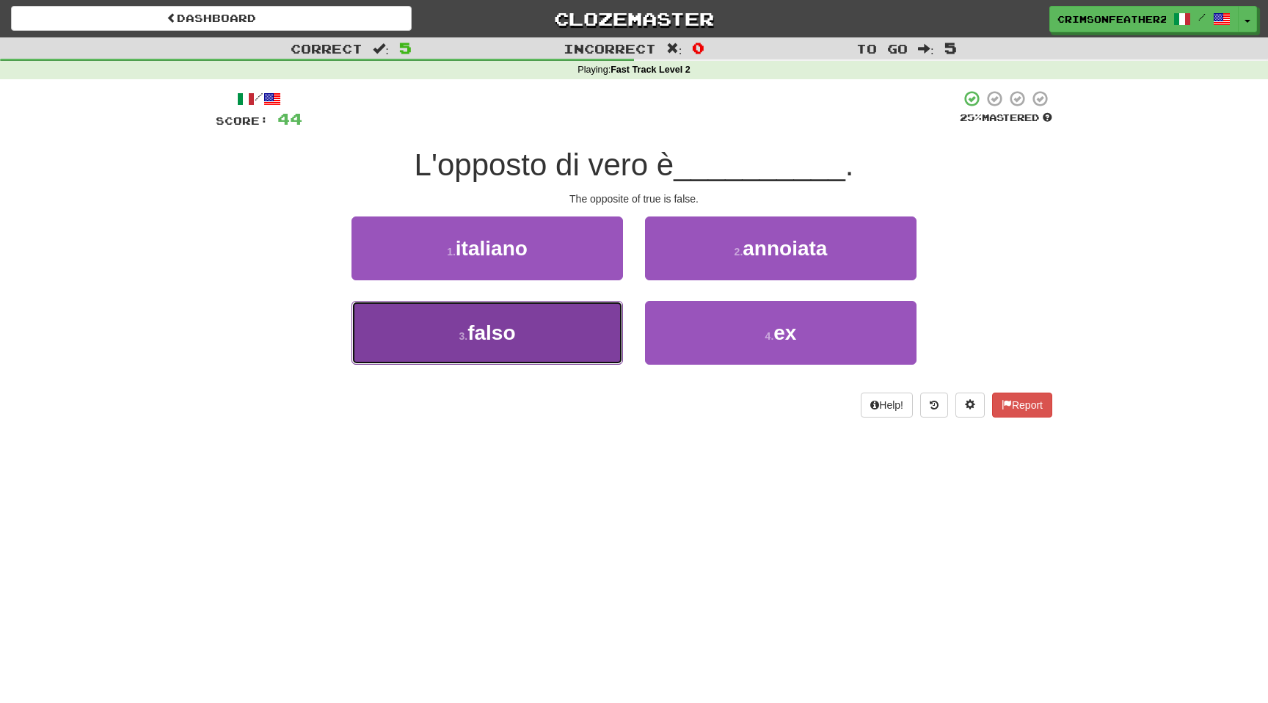
click at [589, 315] on button "3 . falso" at bounding box center [488, 333] width 272 height 64
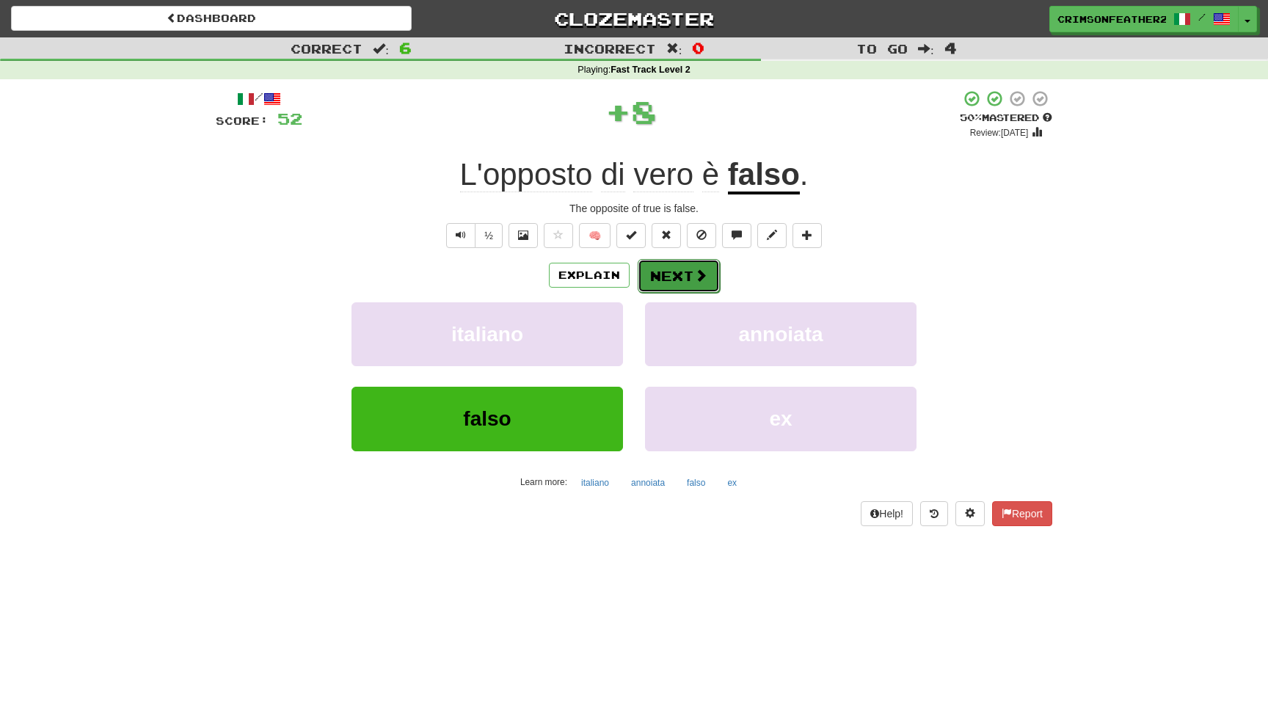
click at [680, 275] on button "Next" at bounding box center [679, 276] width 82 height 34
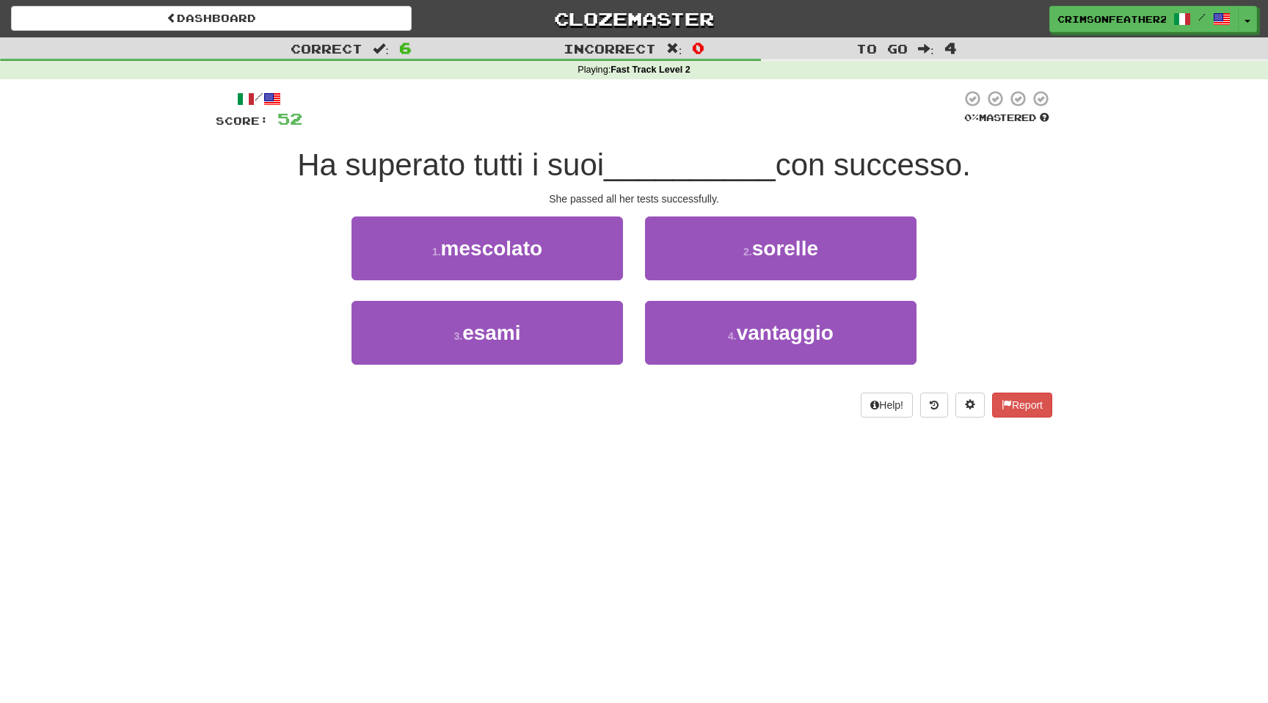
click at [631, 291] on div "1 . mescolato" at bounding box center [488, 259] width 294 height 84
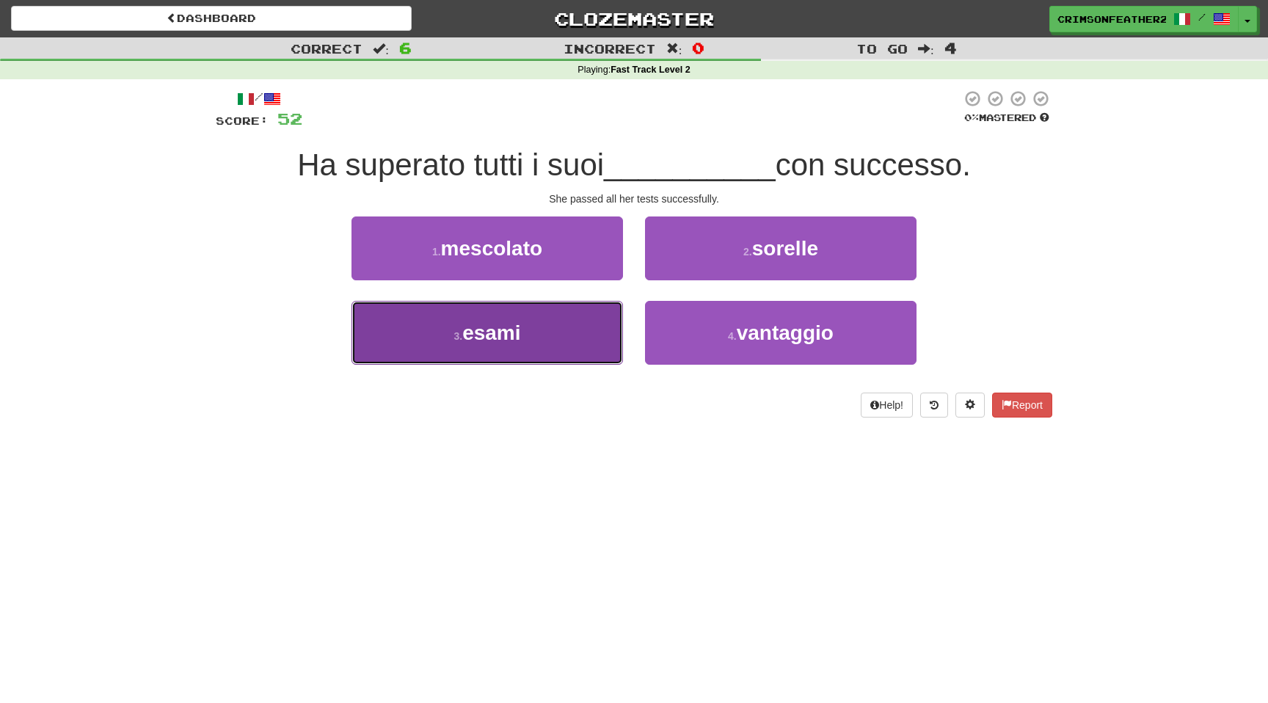
click at [592, 326] on button "3 . esami" at bounding box center [488, 333] width 272 height 64
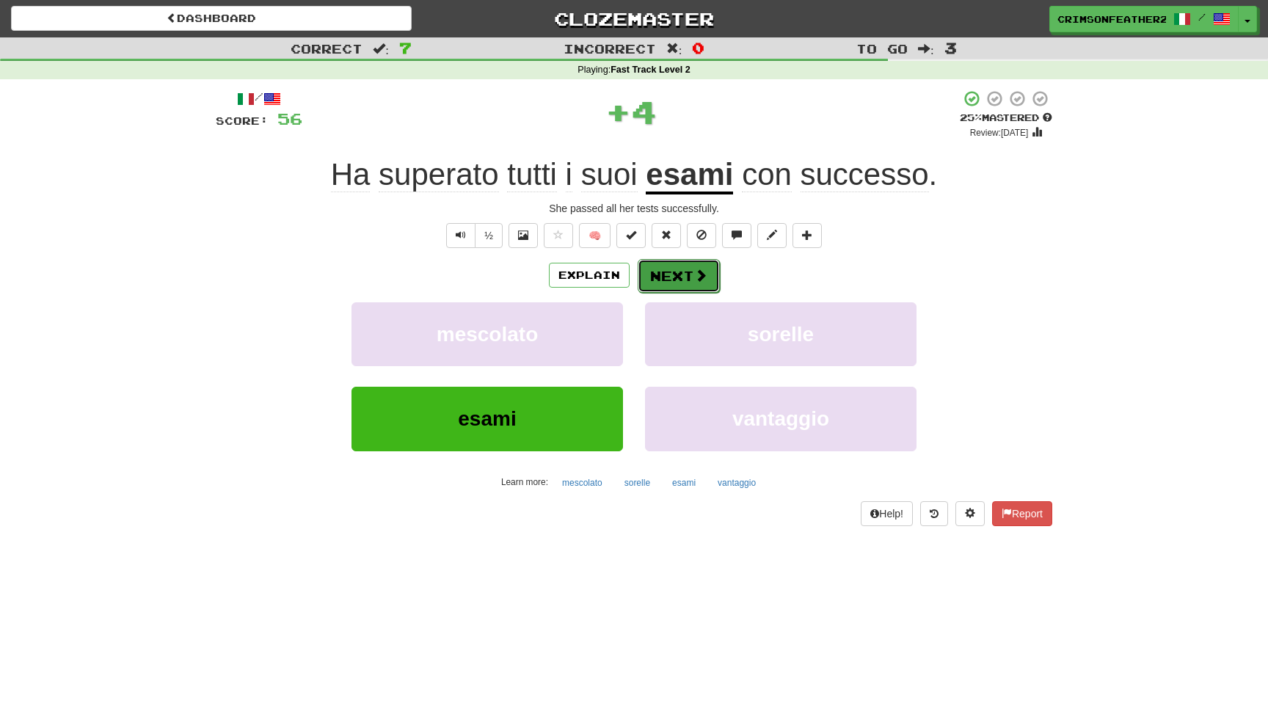
click at [675, 283] on button "Next" at bounding box center [679, 276] width 82 height 34
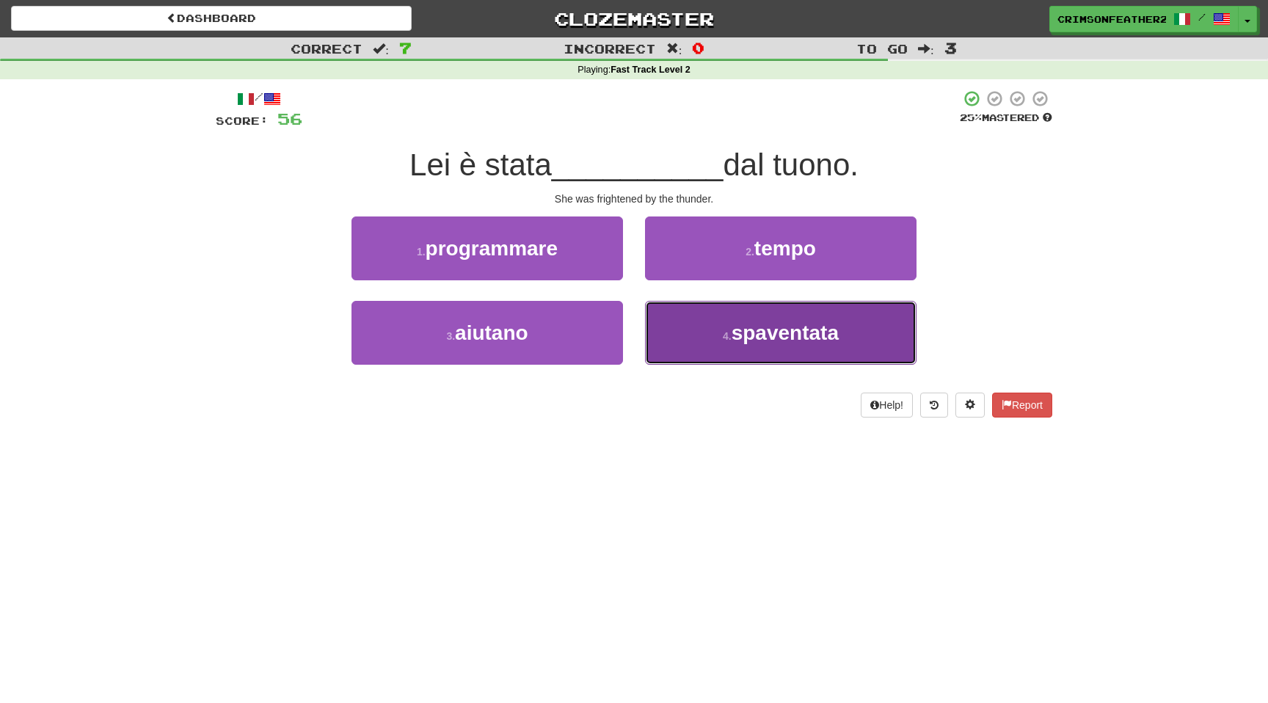
click at [661, 340] on button "4 . spaventata" at bounding box center [781, 333] width 272 height 64
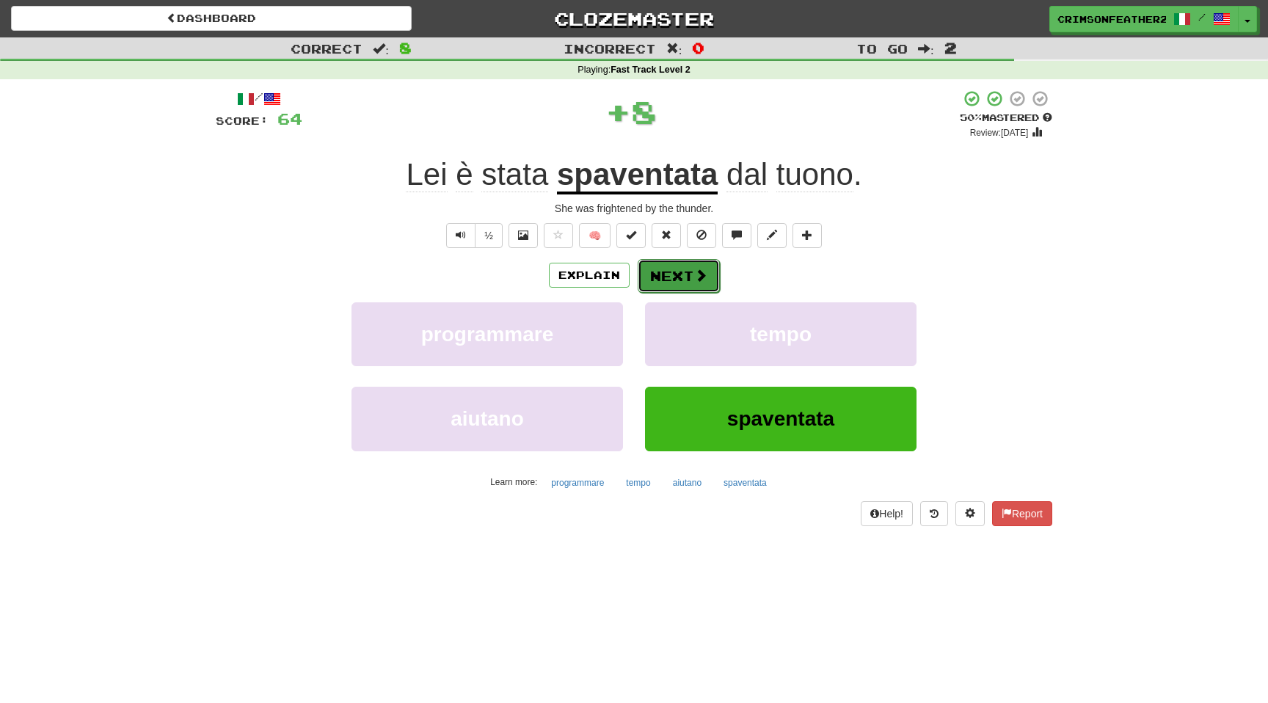
click at [660, 290] on button "Next" at bounding box center [679, 276] width 82 height 34
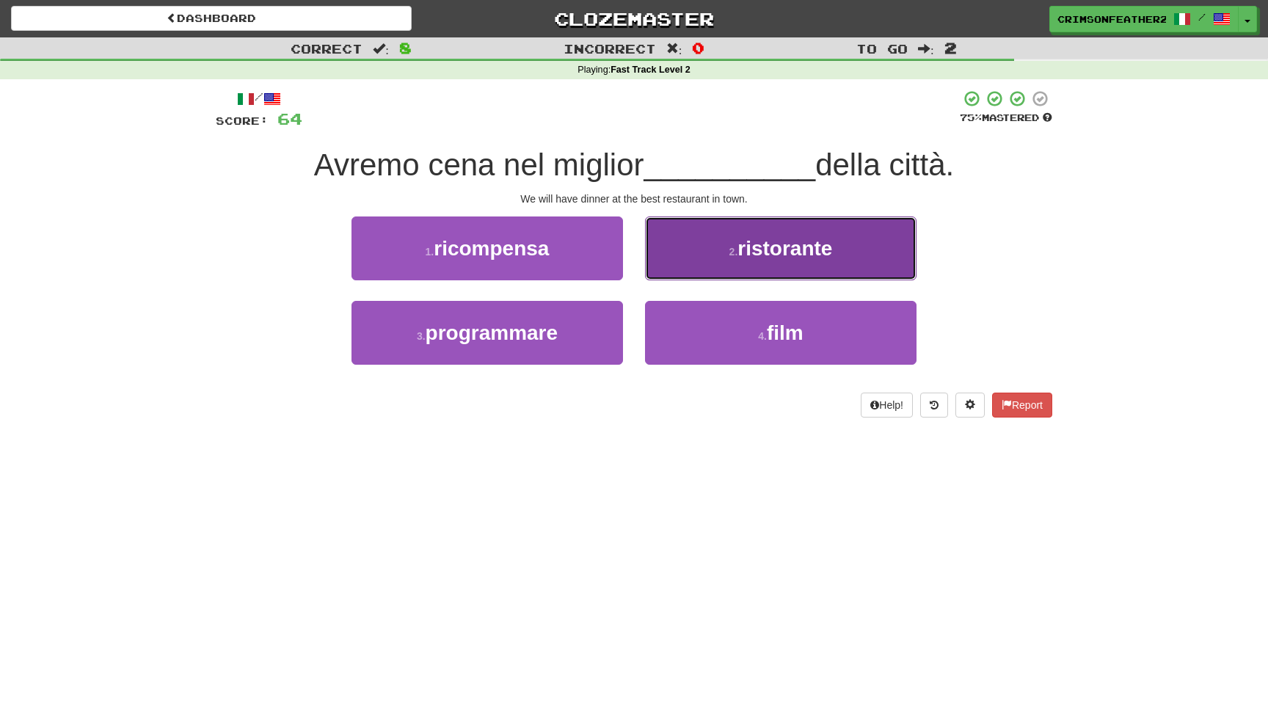
click at [715, 252] on button "2 . ristorante" at bounding box center [781, 249] width 272 height 64
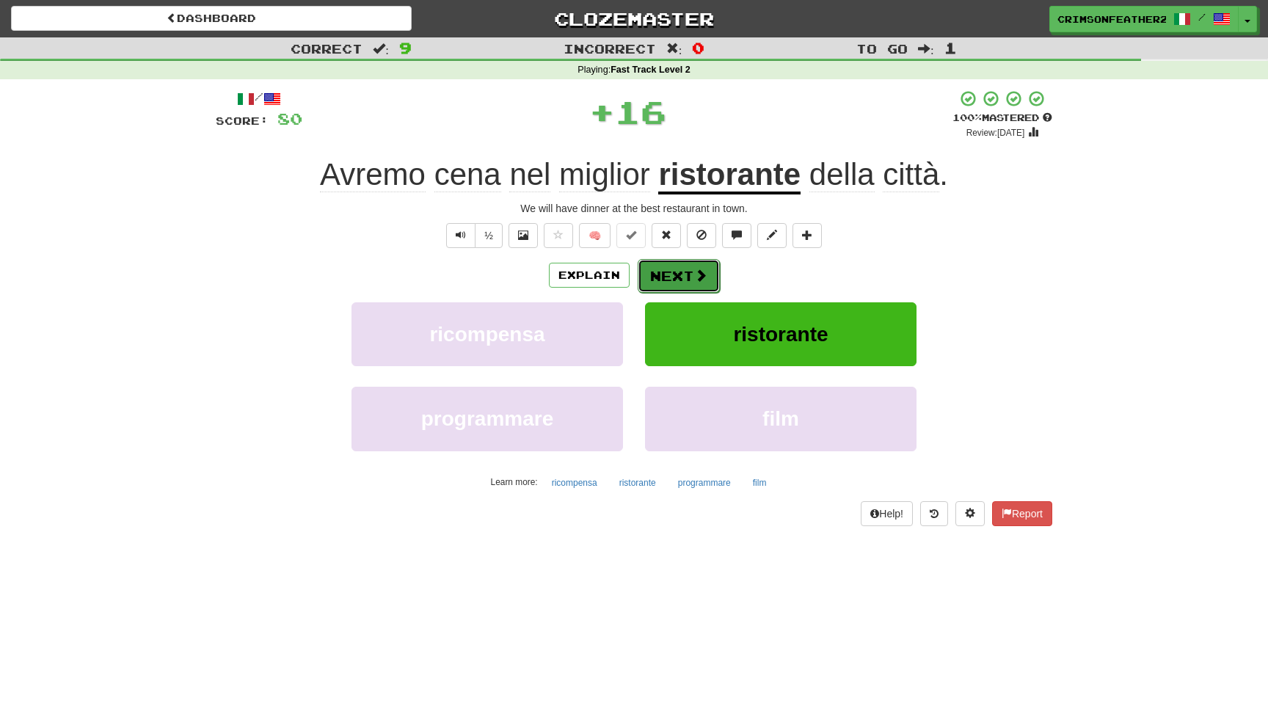
click at [679, 267] on button "Next" at bounding box center [679, 276] width 82 height 34
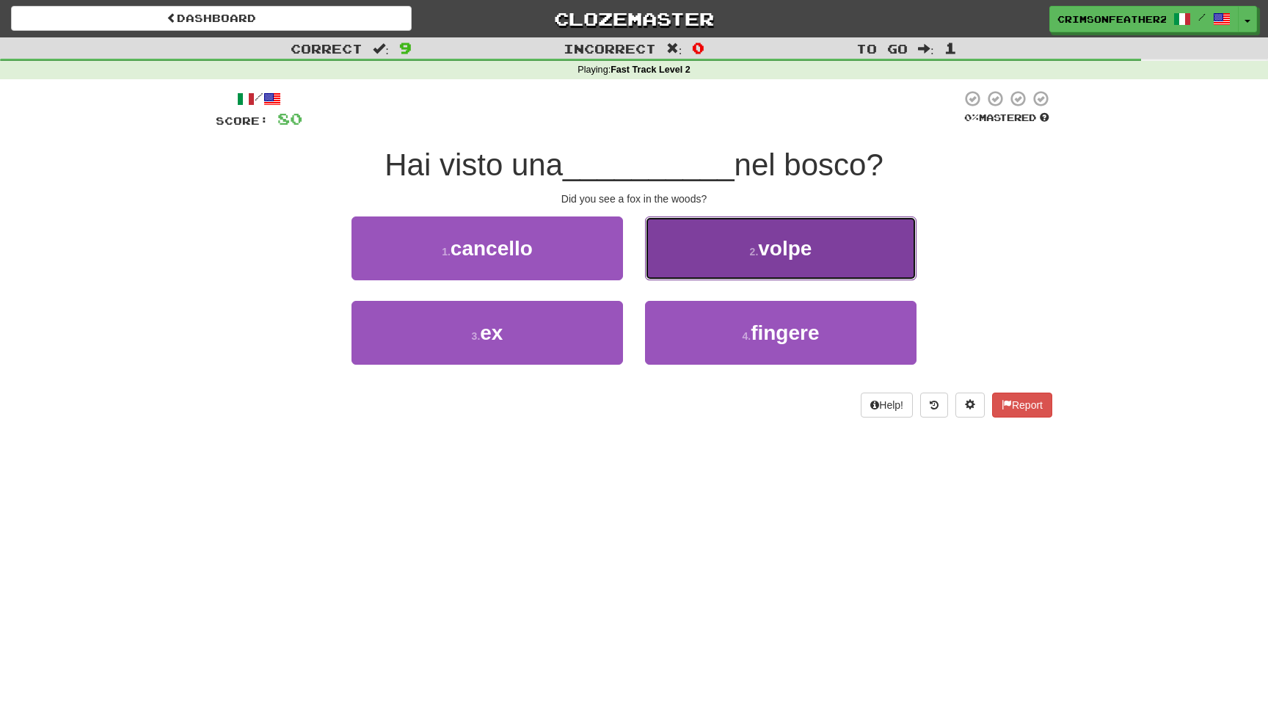
click at [667, 273] on button "2 . volpe" at bounding box center [781, 249] width 272 height 64
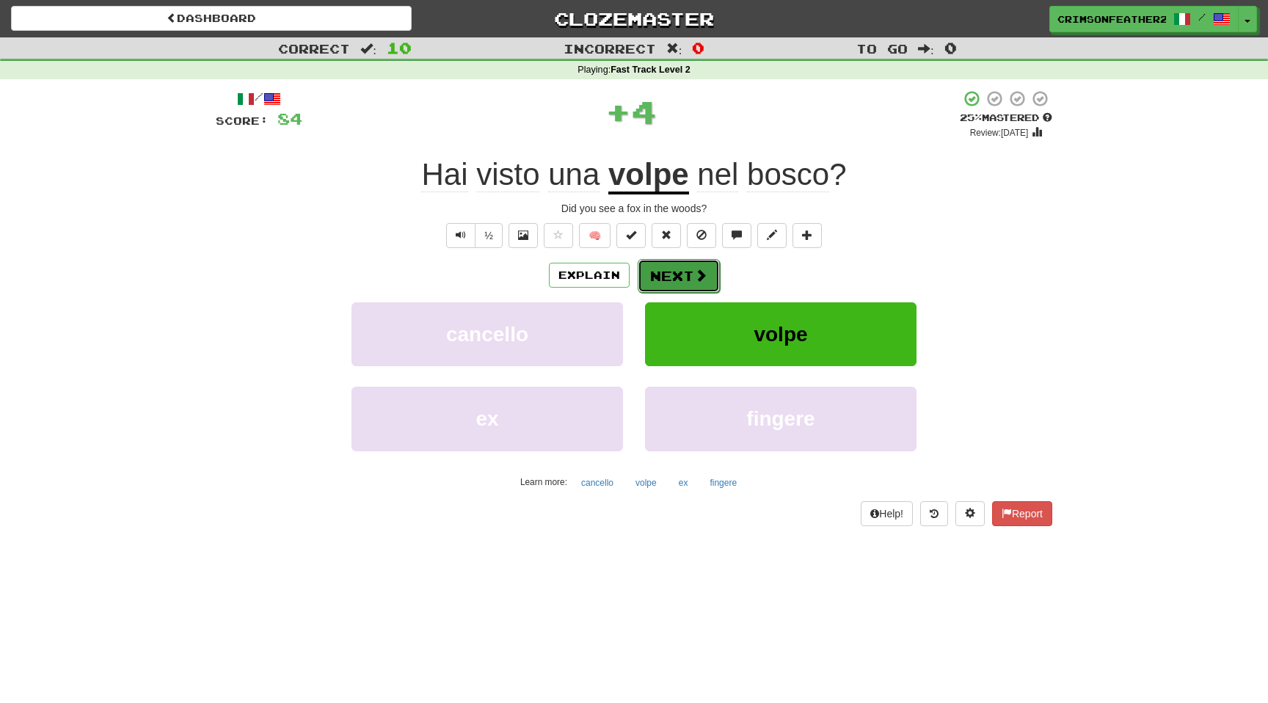
click at [658, 275] on button "Next" at bounding box center [679, 276] width 82 height 34
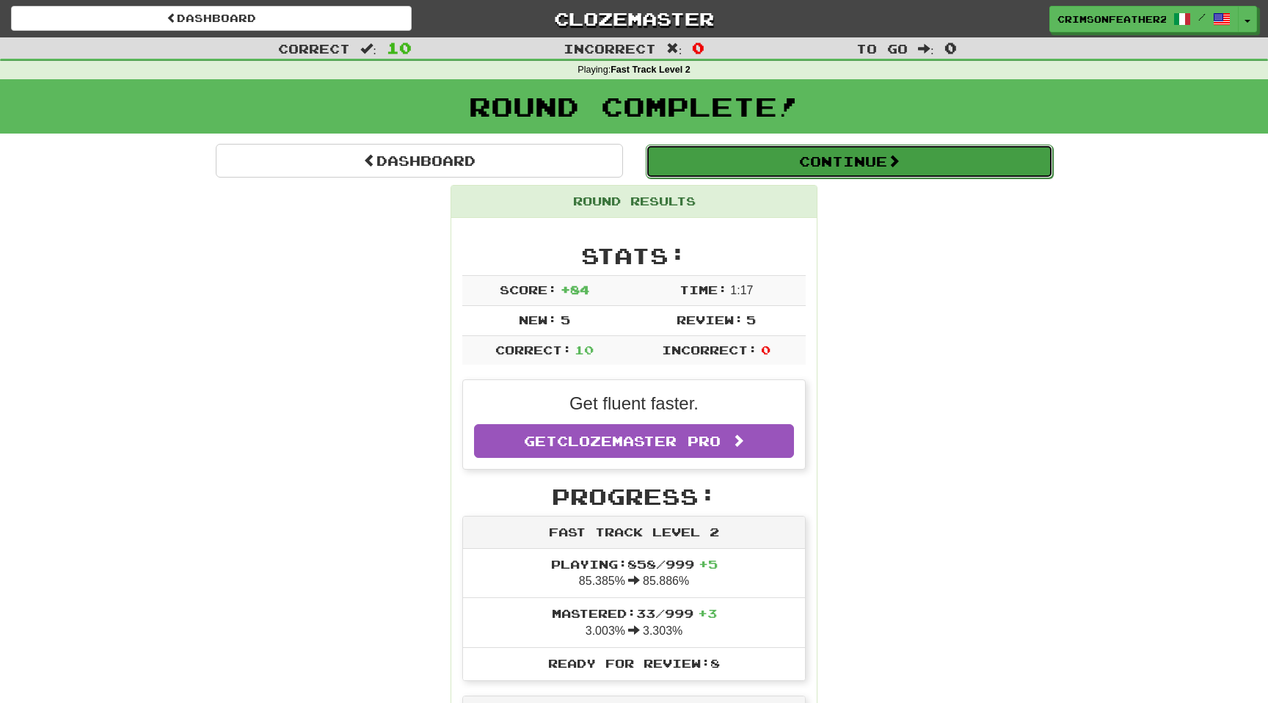
click at [754, 170] on button "Continue" at bounding box center [849, 162] width 407 height 34
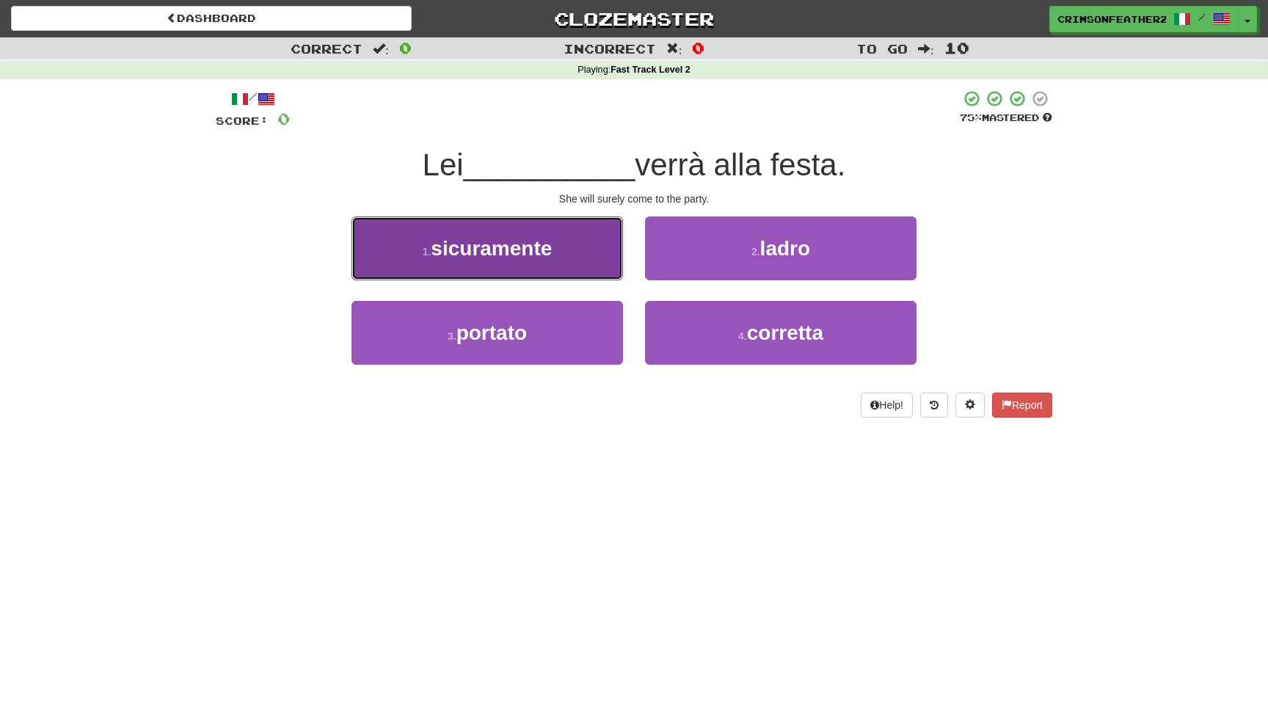
click at [426, 228] on button "1 . sicuramente" at bounding box center [488, 249] width 272 height 64
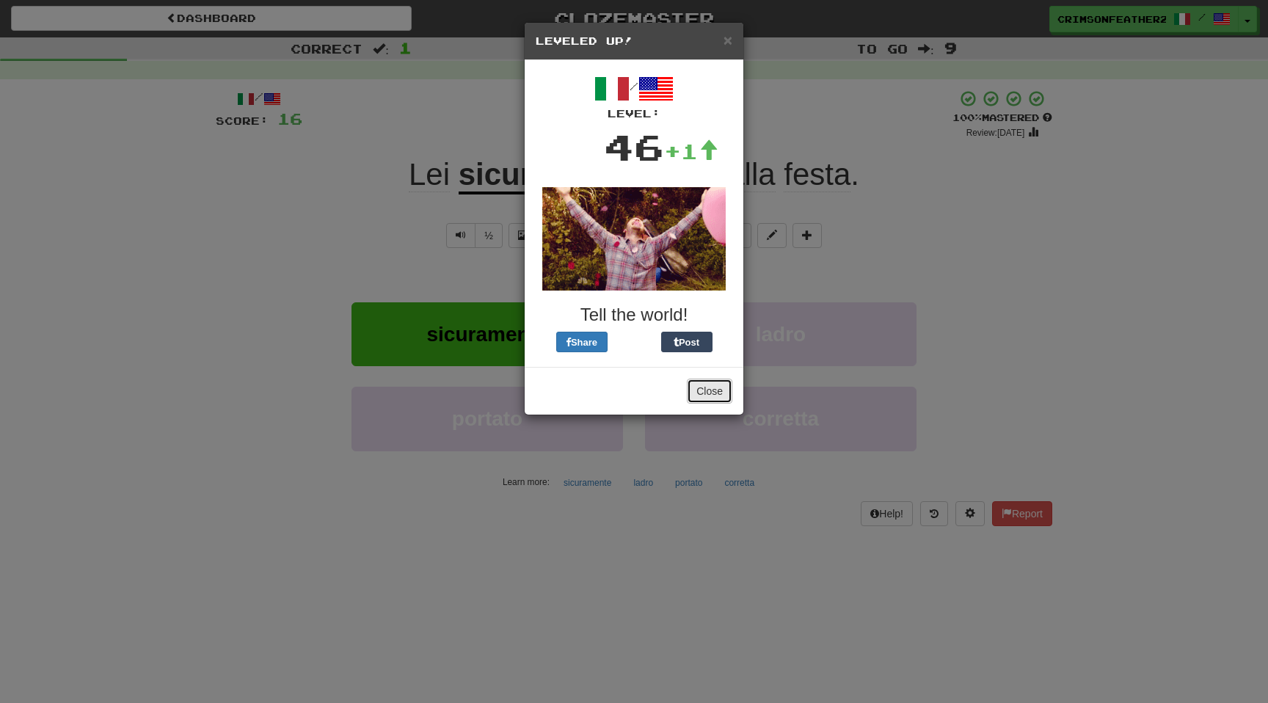
click at [709, 390] on button "Close" at bounding box center [710, 391] width 46 height 25
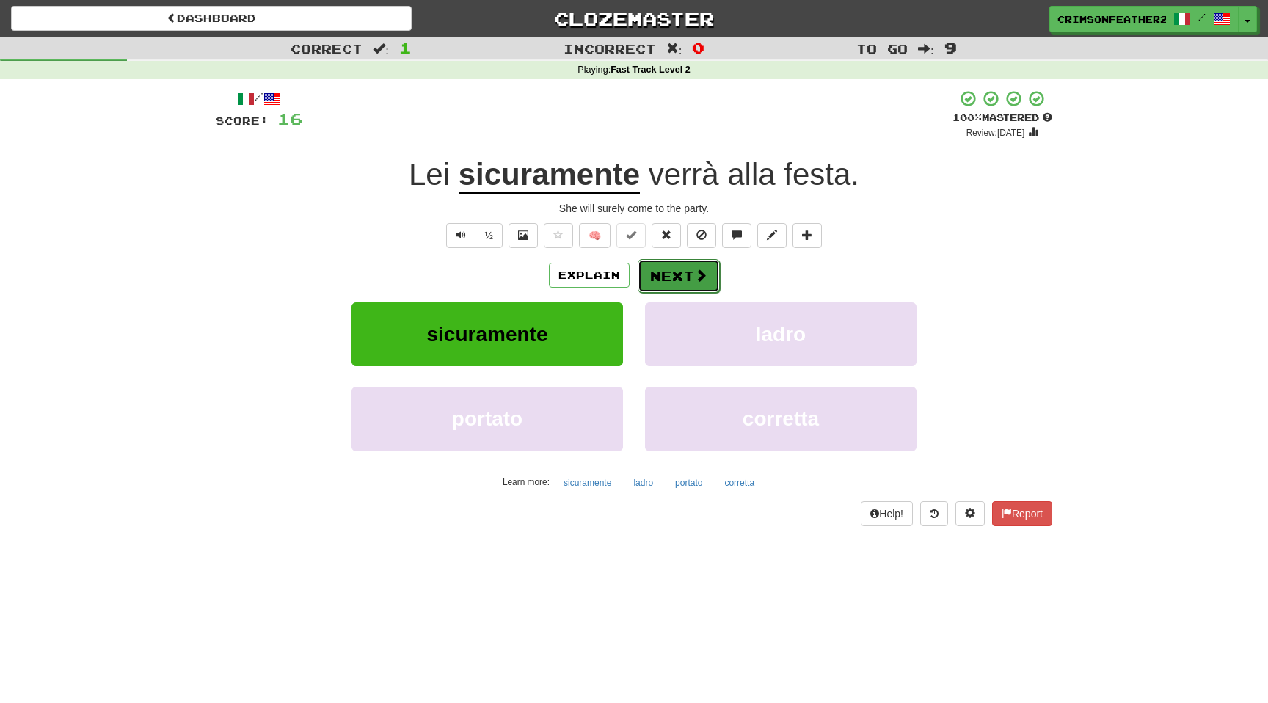
click at [694, 278] on span at bounding box center [700, 275] width 13 height 13
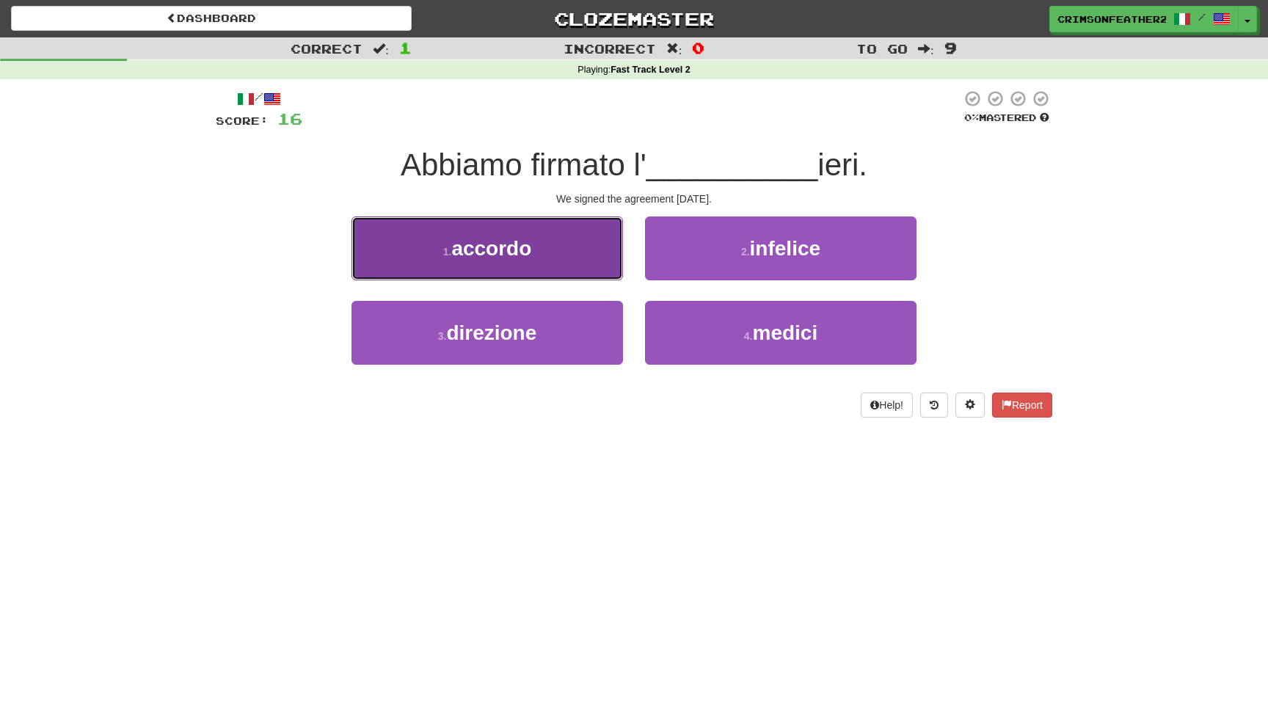
click at [577, 233] on button "1 . accordo" at bounding box center [488, 249] width 272 height 64
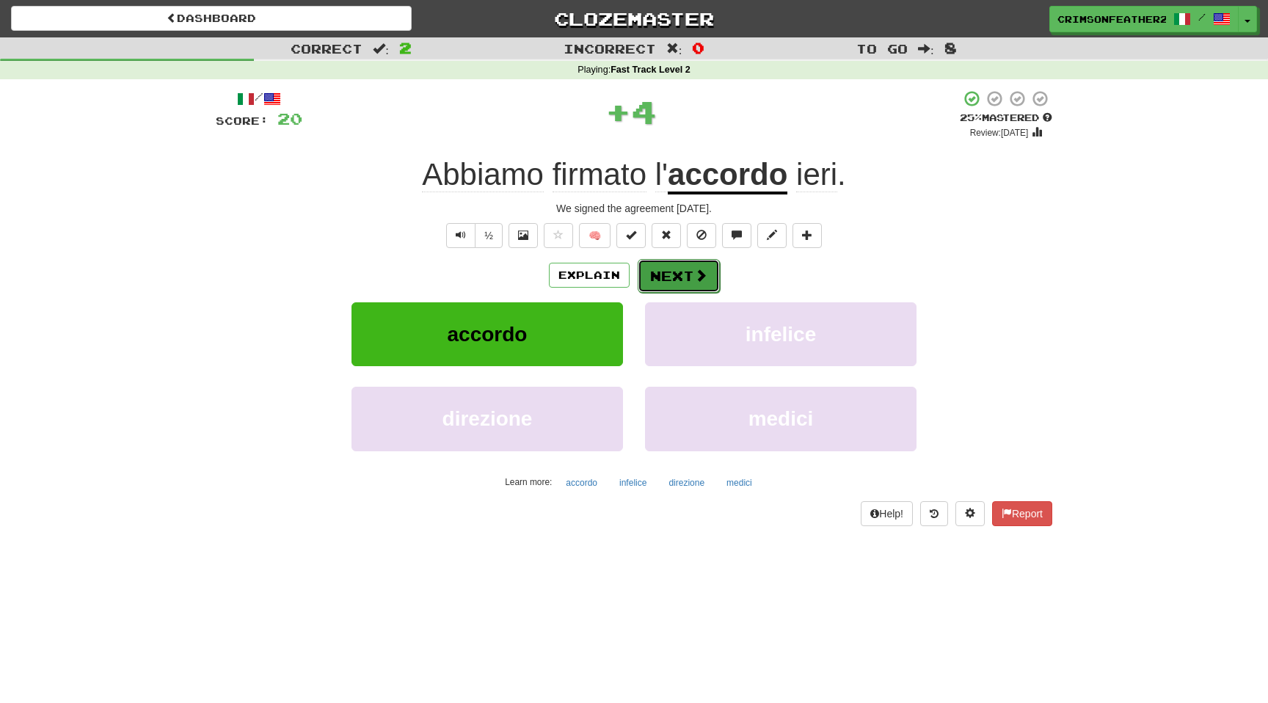
click at [658, 263] on button "Next" at bounding box center [679, 276] width 82 height 34
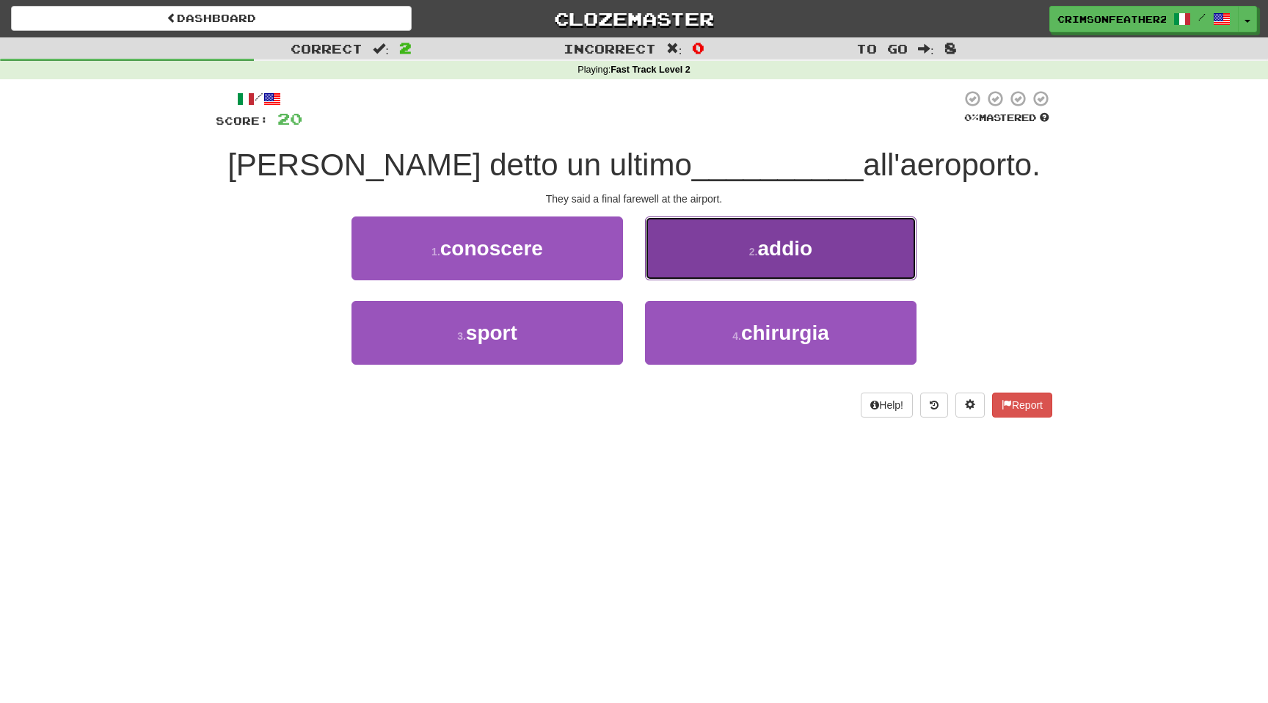
click at [672, 270] on button "2 . addio" at bounding box center [781, 249] width 272 height 64
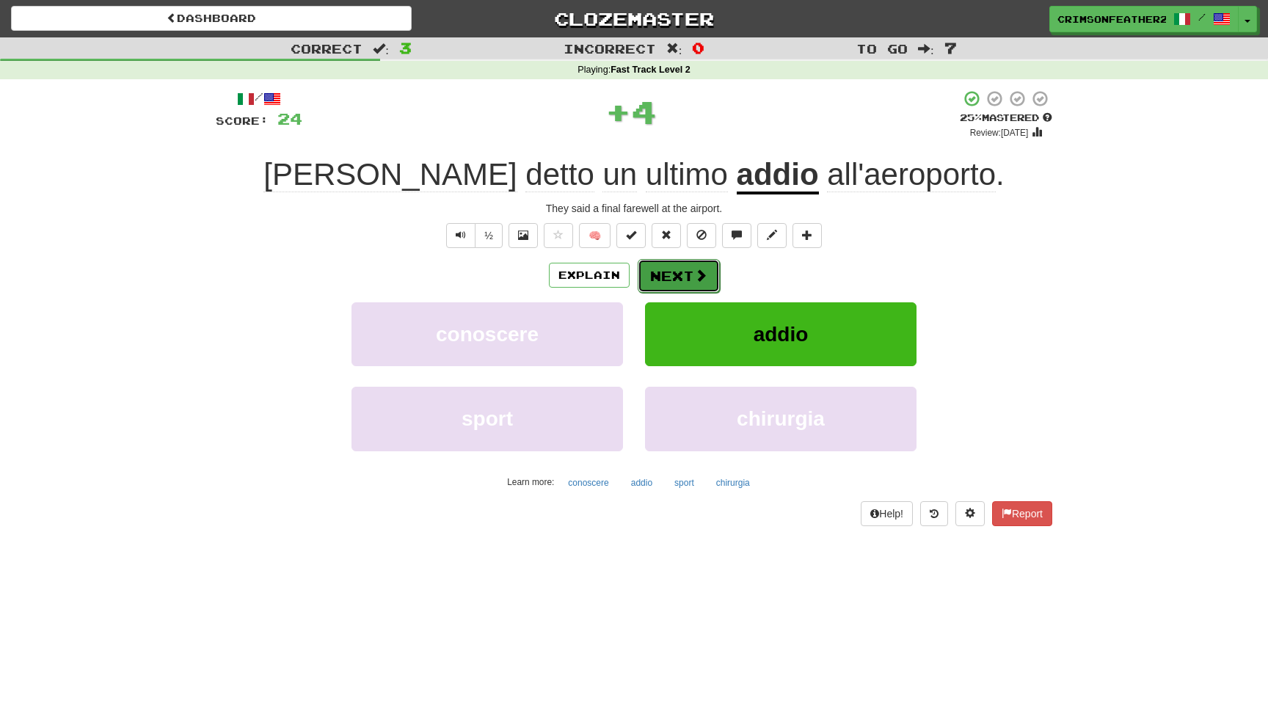
click at [652, 275] on button "Next" at bounding box center [679, 276] width 82 height 34
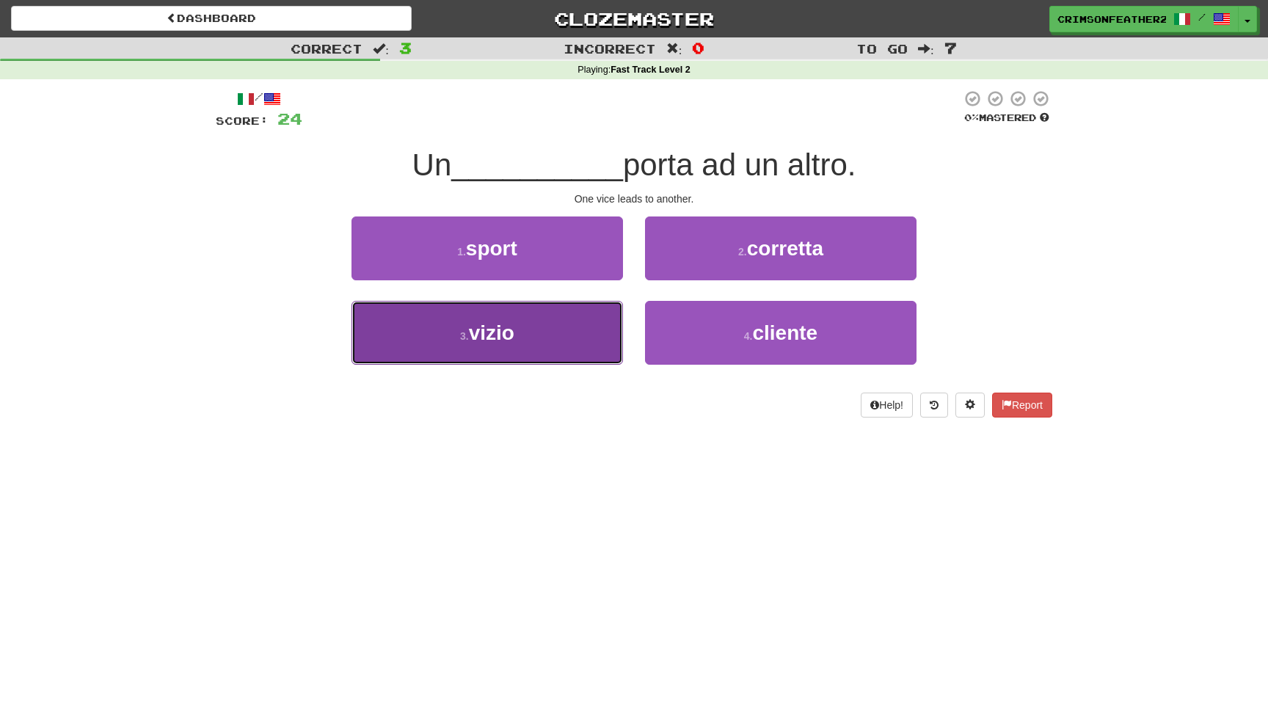
click at [584, 327] on button "3 . vizio" at bounding box center [488, 333] width 272 height 64
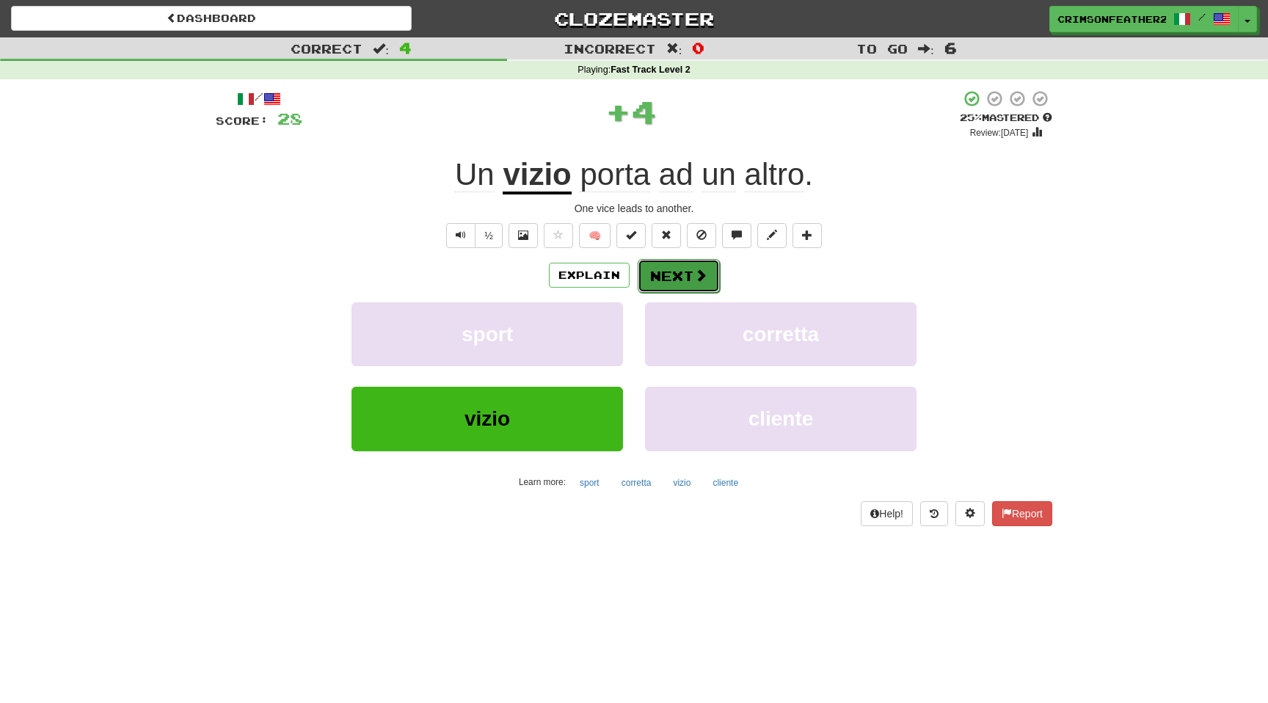
click at [688, 283] on button "Next" at bounding box center [679, 276] width 82 height 34
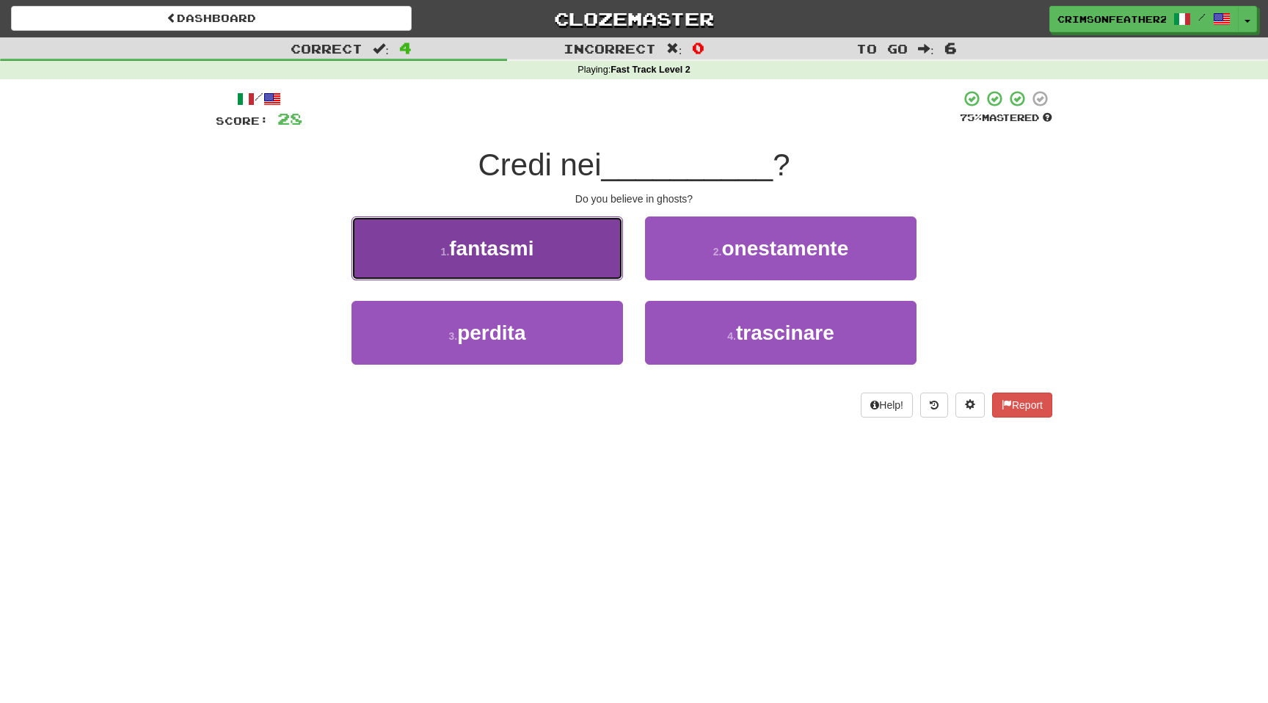
click at [590, 257] on button "1 . fantasmi" at bounding box center [488, 249] width 272 height 64
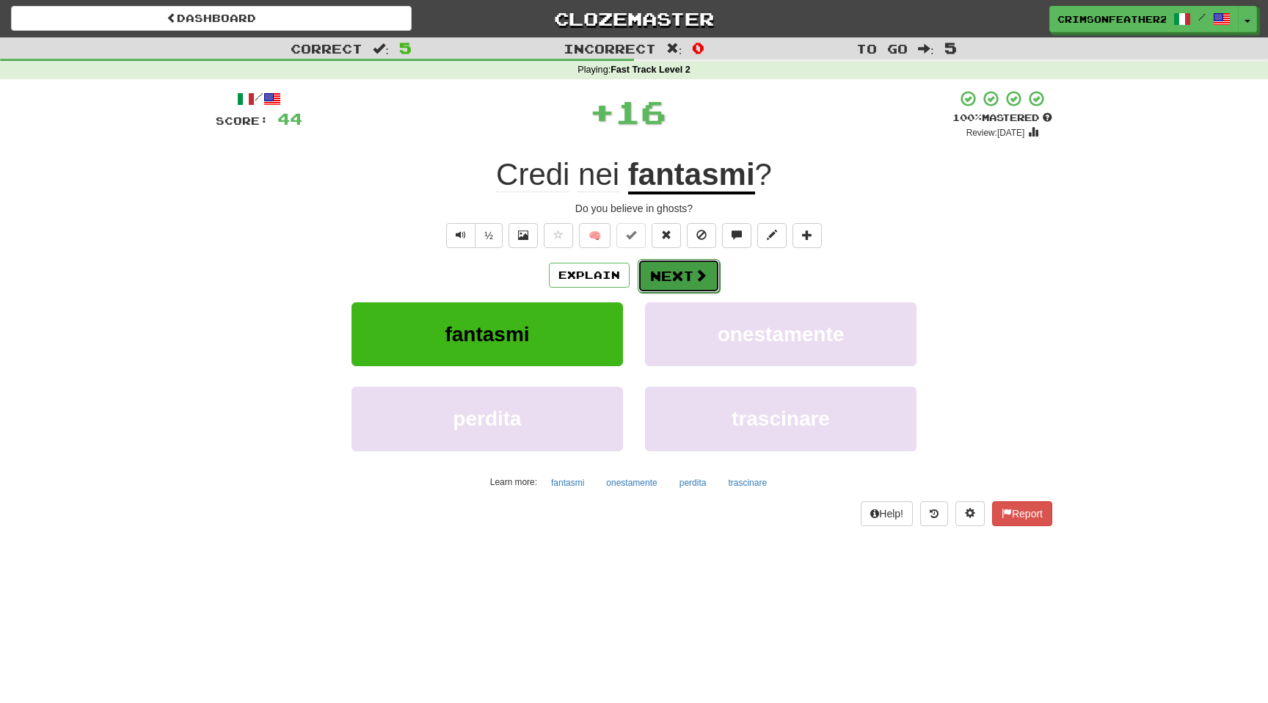
click at [671, 267] on button "Next" at bounding box center [679, 276] width 82 height 34
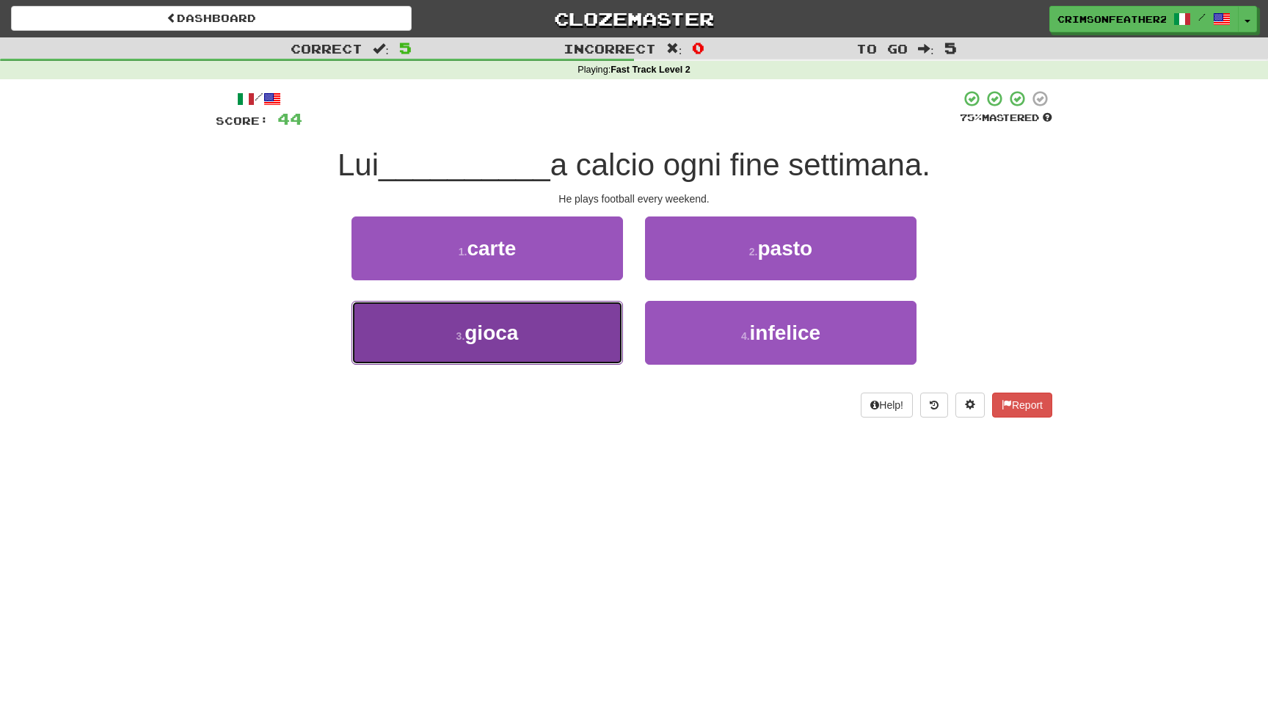
click at [595, 328] on button "3 . gioca" at bounding box center [488, 333] width 272 height 64
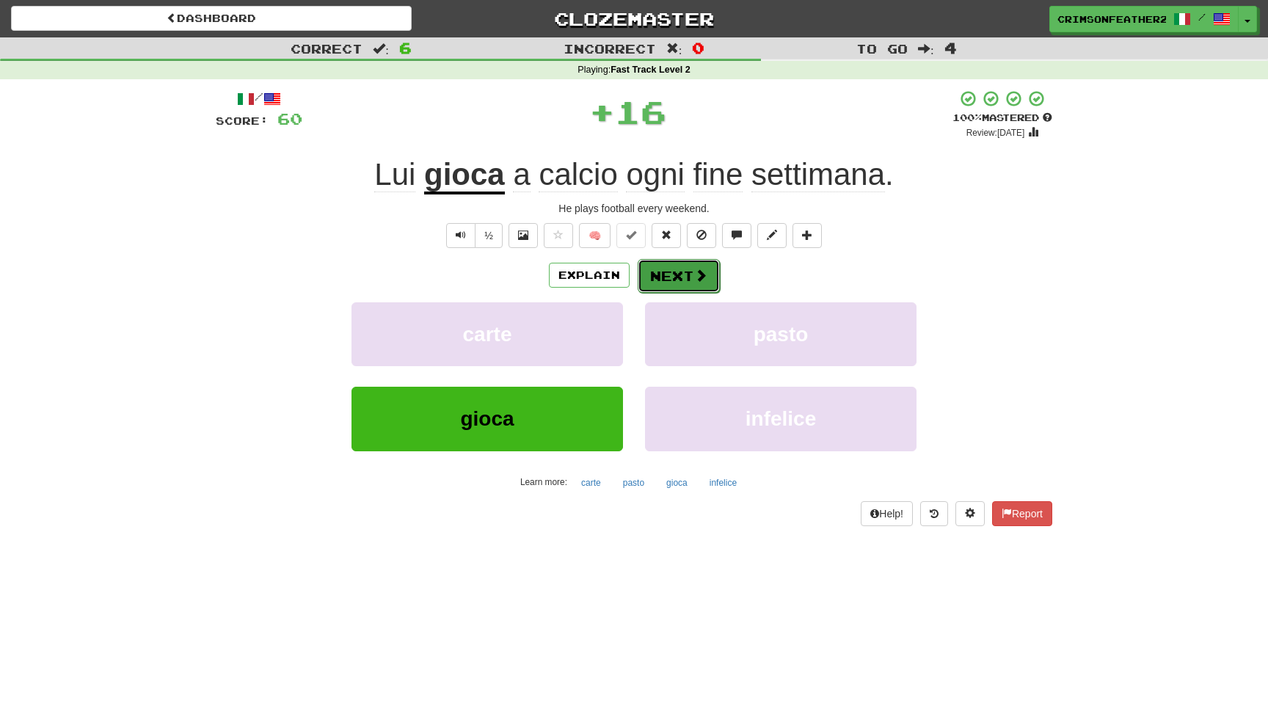
click at [672, 272] on button "Next" at bounding box center [679, 276] width 82 height 34
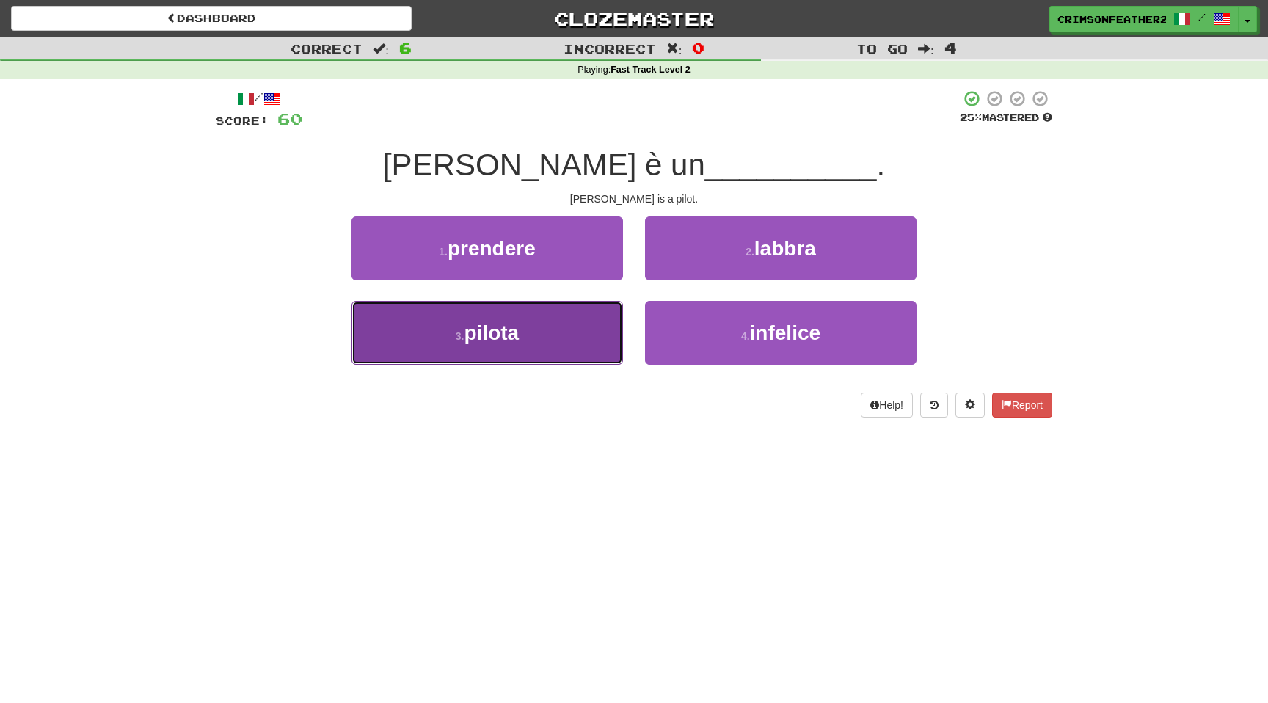
click at [584, 321] on button "3 . pilota" at bounding box center [488, 333] width 272 height 64
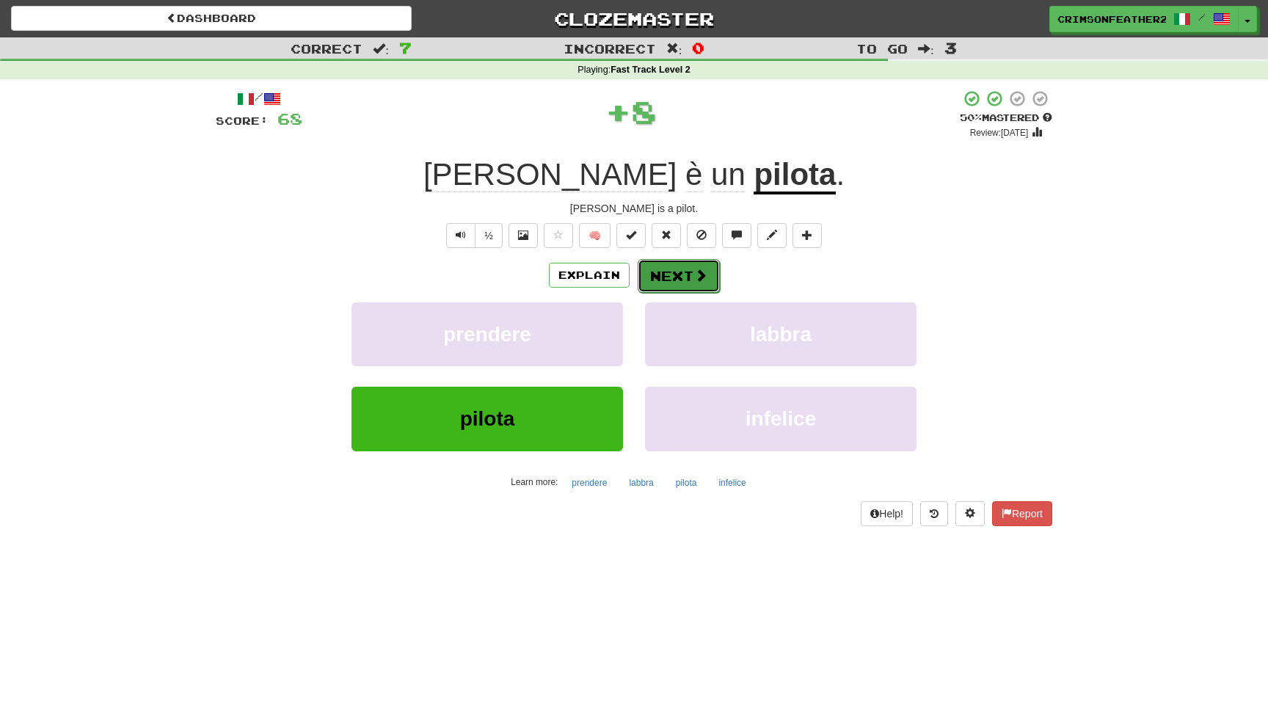
click at [675, 272] on button "Next" at bounding box center [679, 276] width 82 height 34
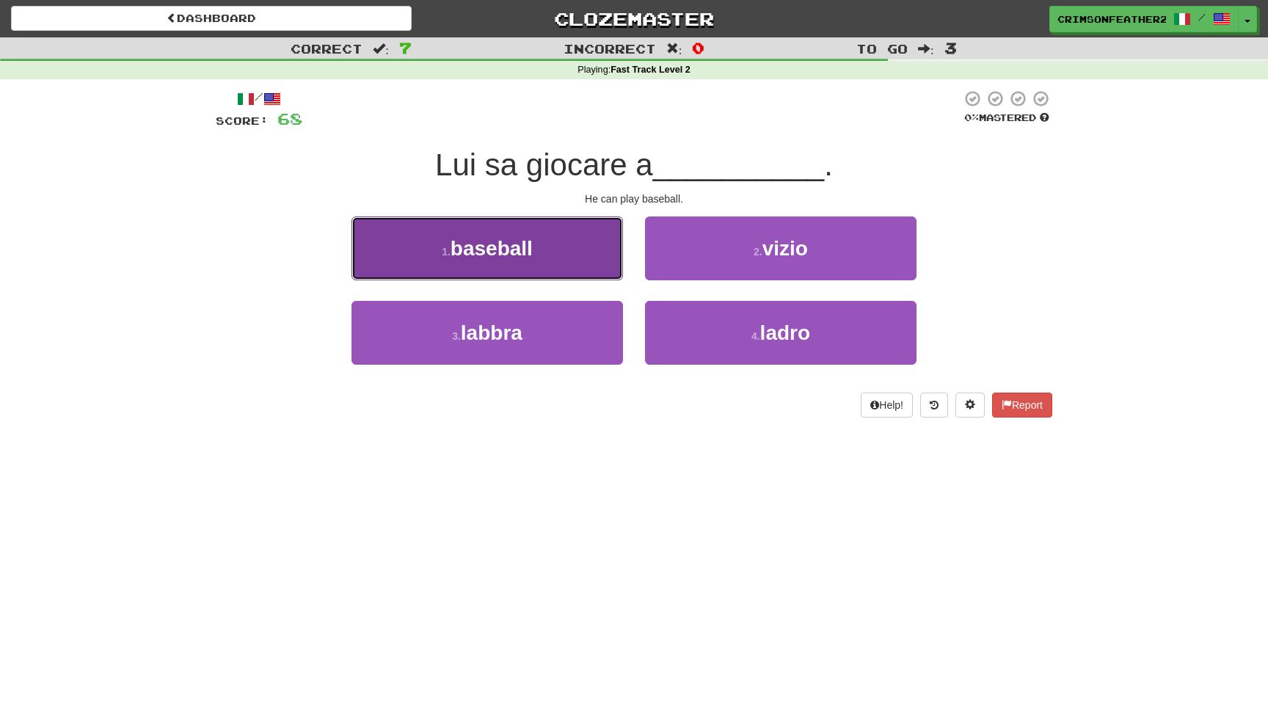
click at [584, 274] on button "1 . baseball" at bounding box center [488, 249] width 272 height 64
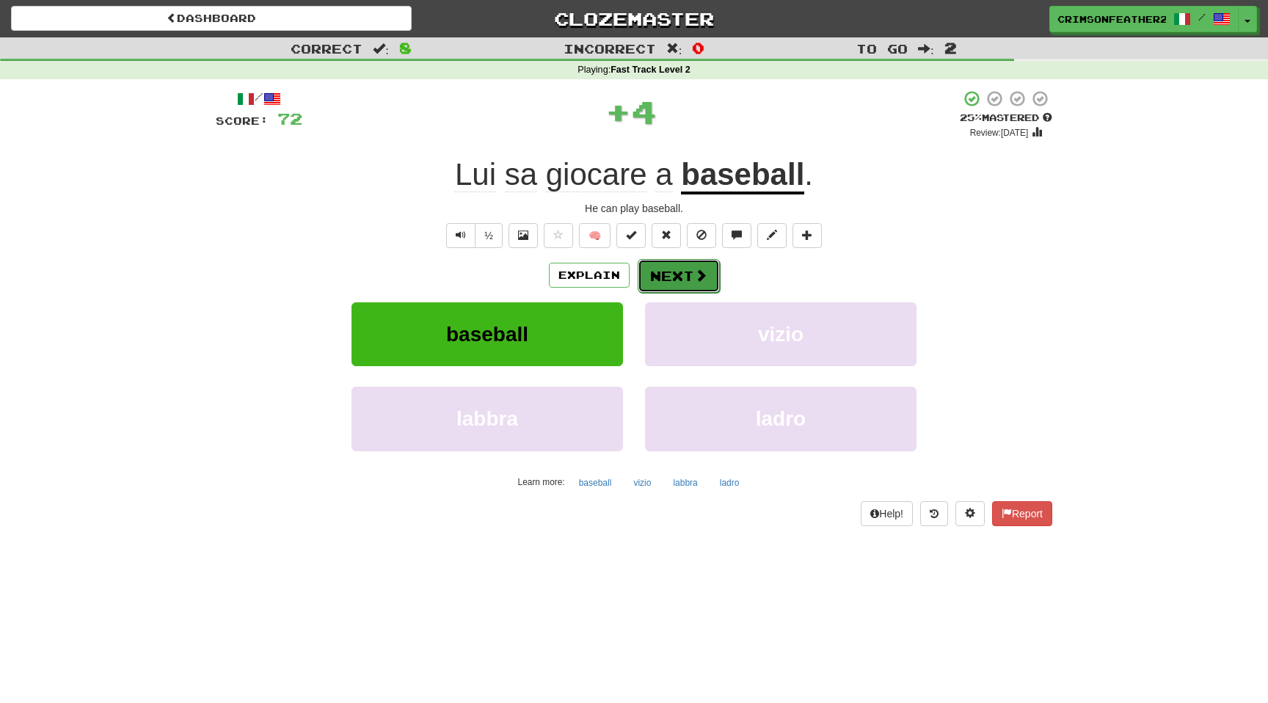
click at [681, 275] on button "Next" at bounding box center [679, 276] width 82 height 34
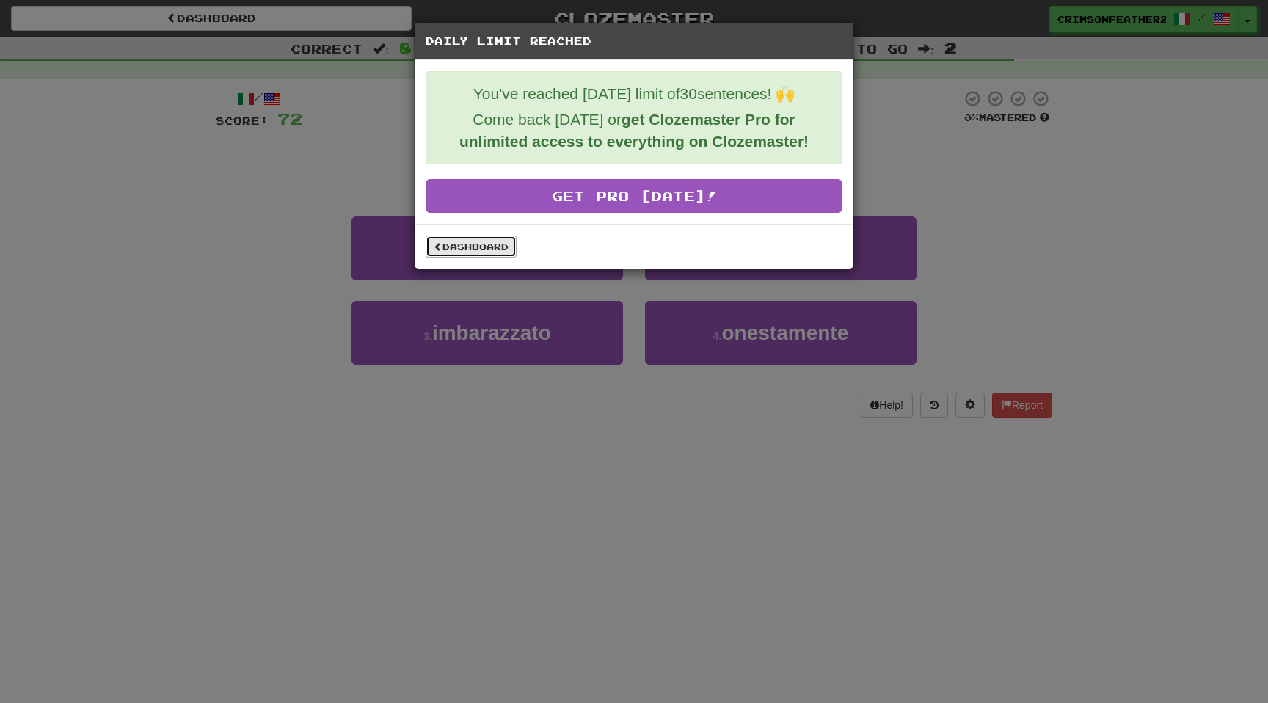
click at [476, 251] on link "Dashboard" at bounding box center [471, 247] width 91 height 22
